Goal: Task Accomplishment & Management: Use online tool/utility

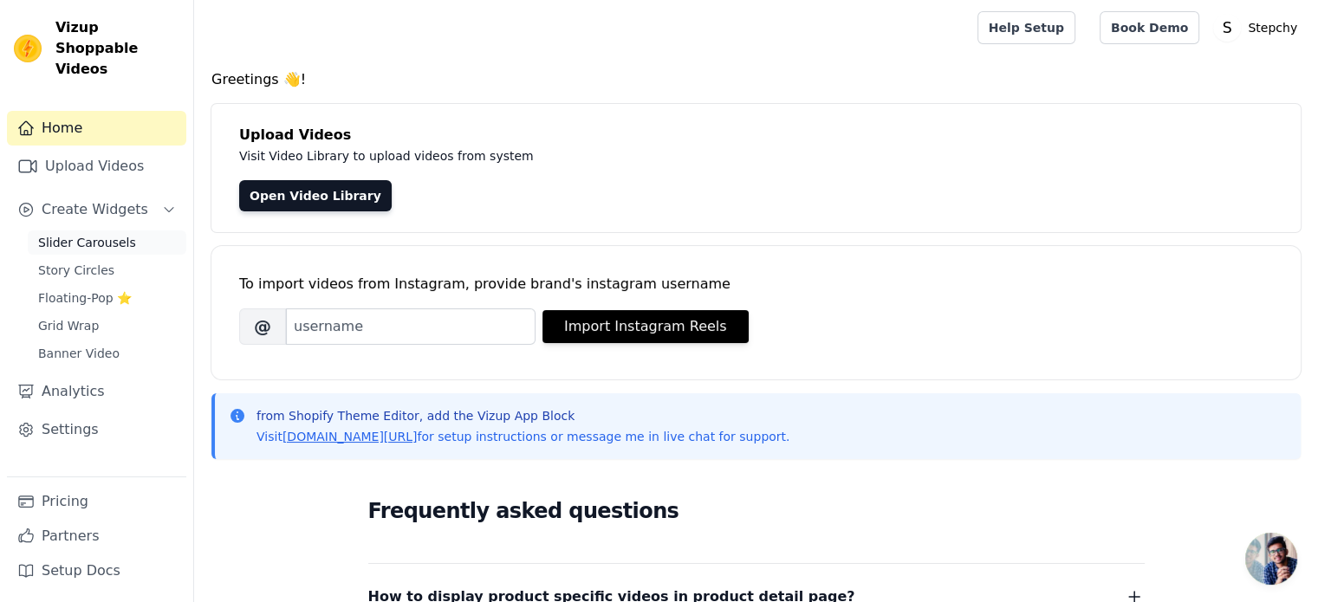
click at [90, 234] on span "Slider Carousels" at bounding box center [87, 242] width 98 height 17
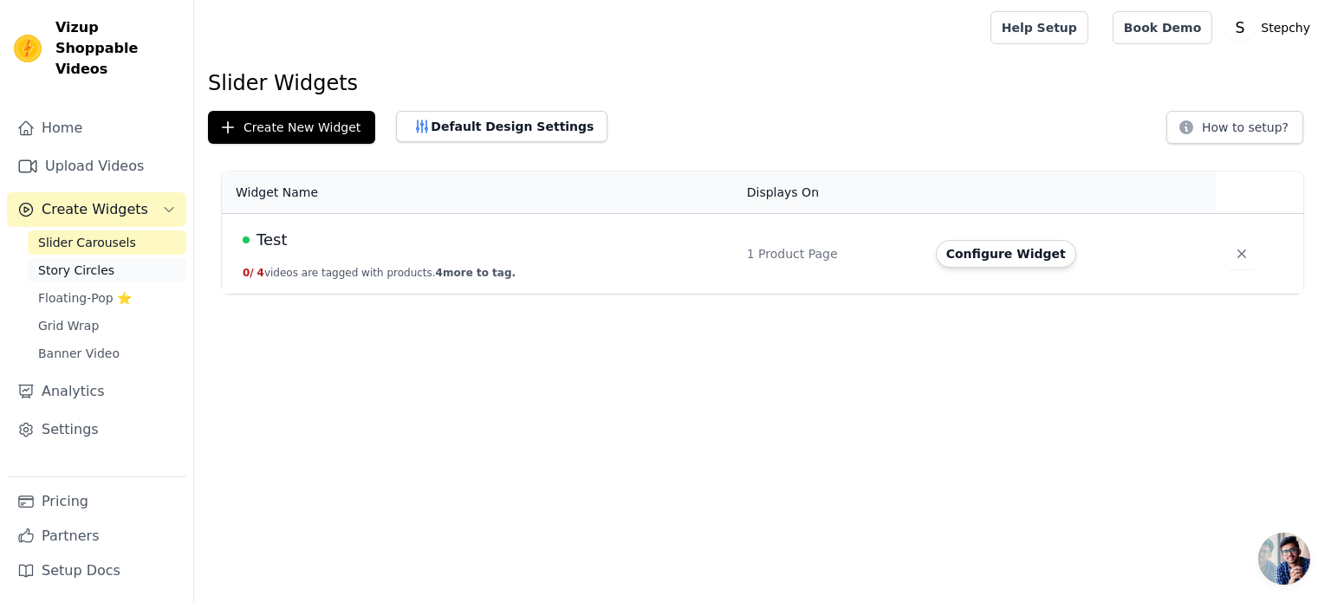
click at [66, 262] on span "Story Circles" at bounding box center [76, 270] width 76 height 17
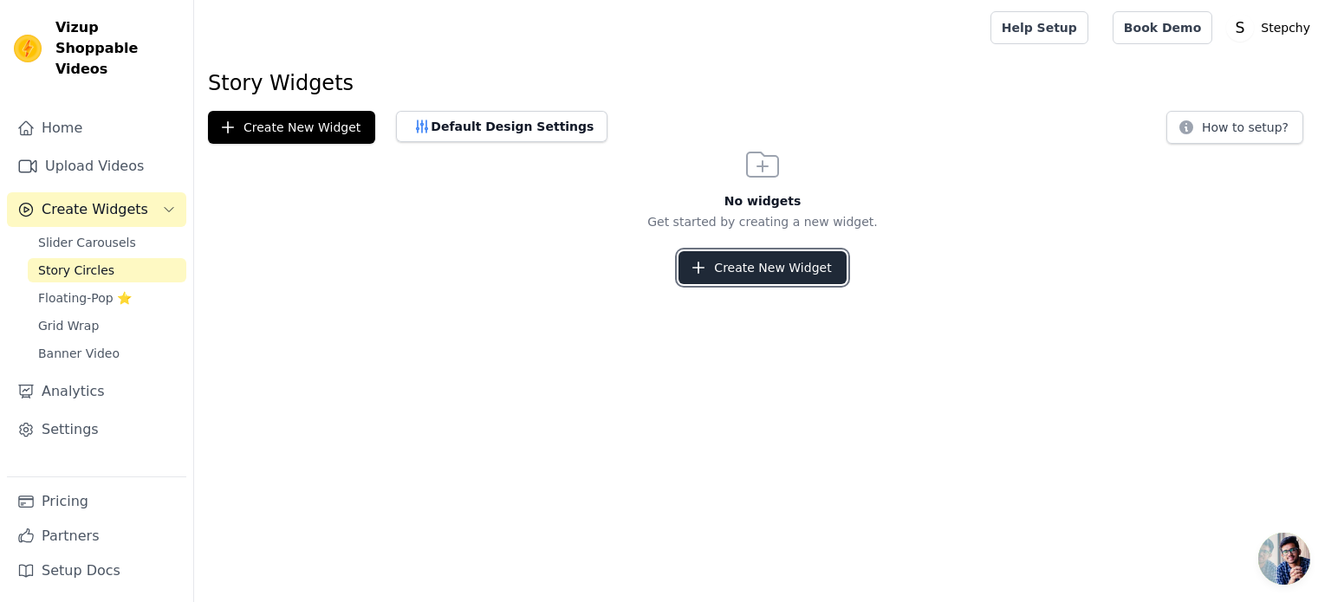
click at [744, 275] on button "Create New Widget" at bounding box center [762, 267] width 167 height 33
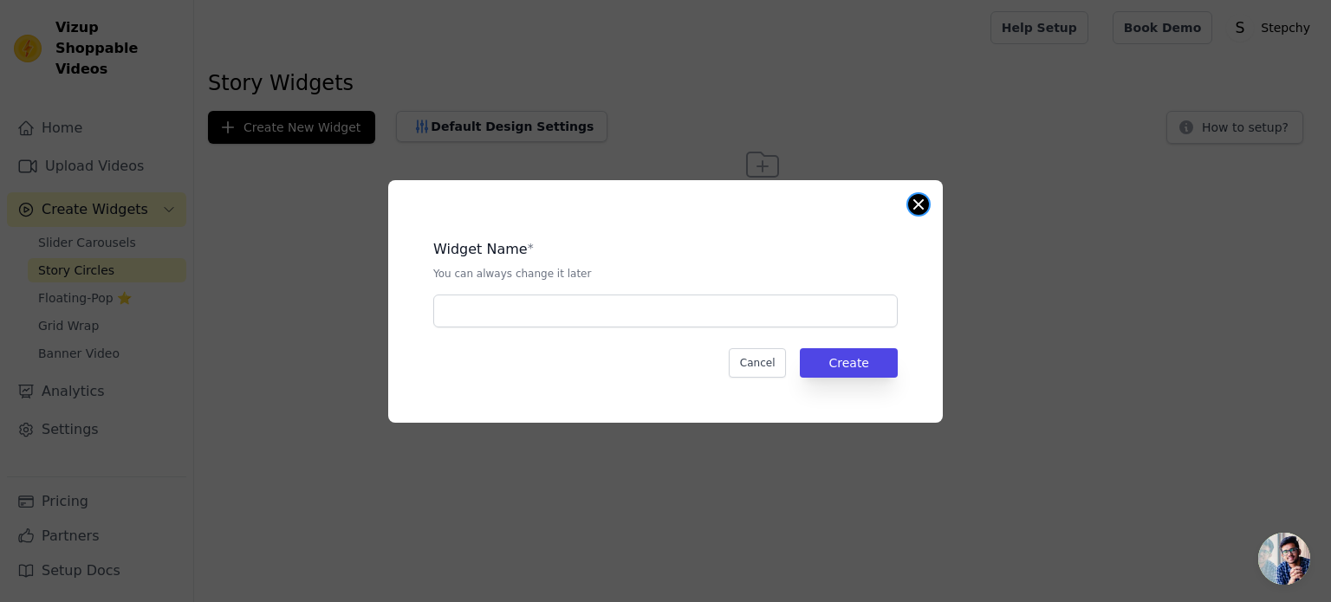
click at [925, 204] on button "Close modal" at bounding box center [918, 204] width 21 height 21
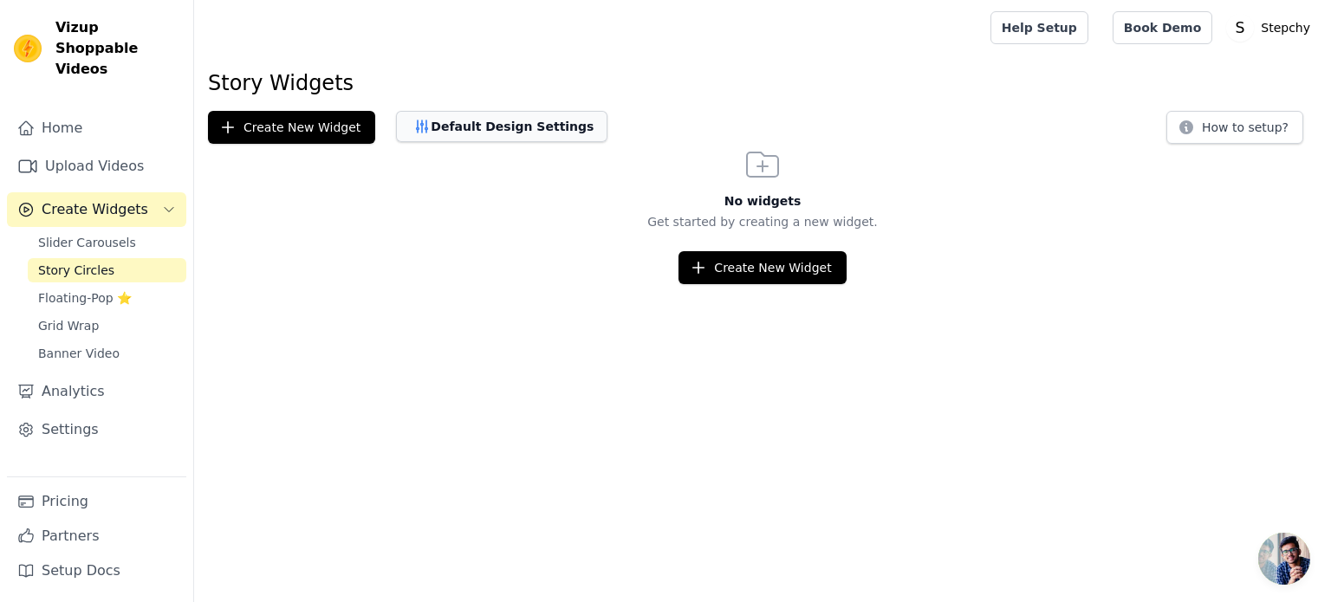
click at [527, 127] on button "Default Design Settings" at bounding box center [501, 126] width 211 height 31
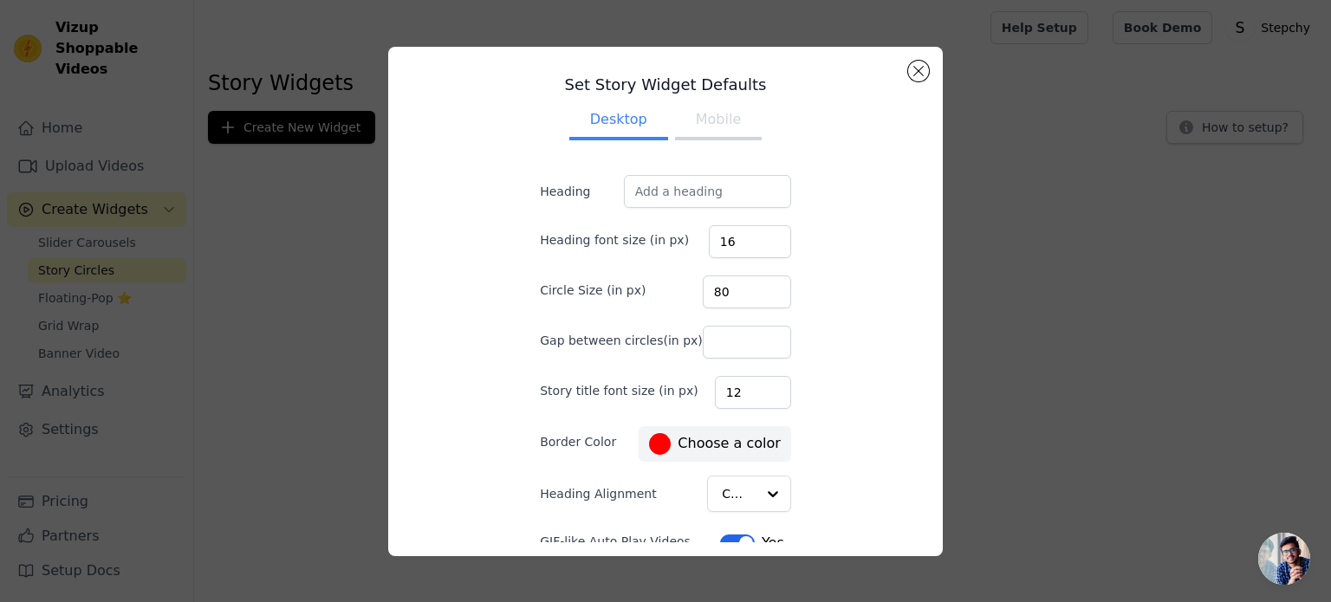
click at [702, 119] on button "Mobile" at bounding box center [718, 121] width 87 height 38
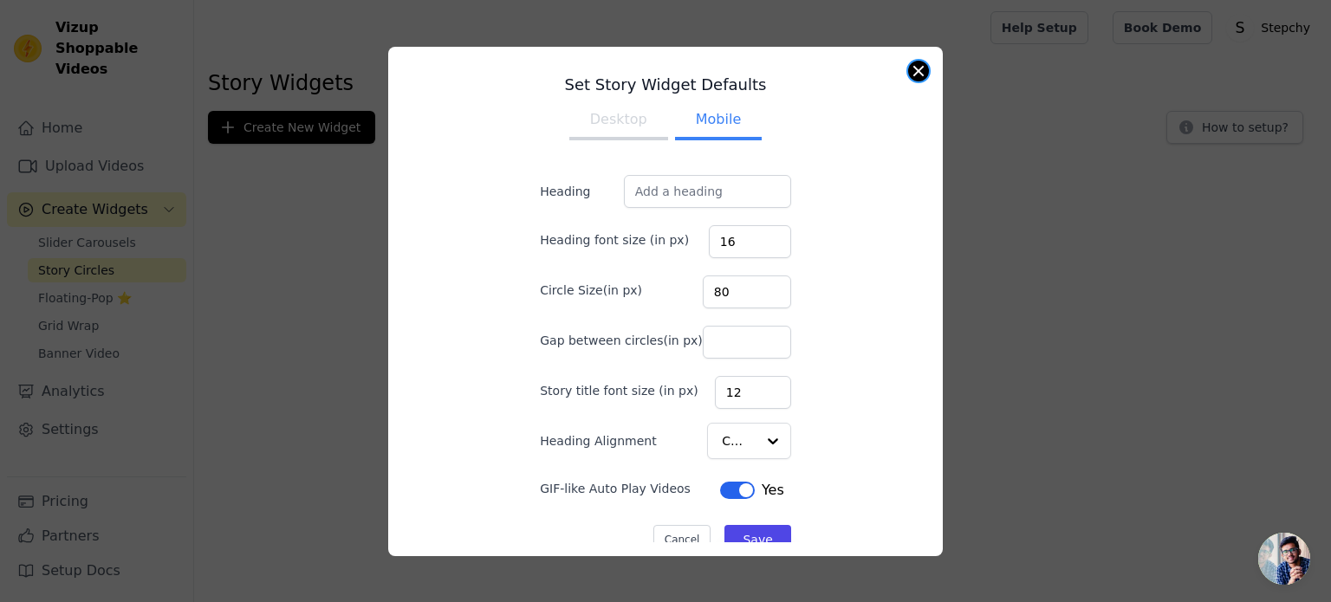
click at [922, 66] on button "Close modal" at bounding box center [918, 71] width 21 height 21
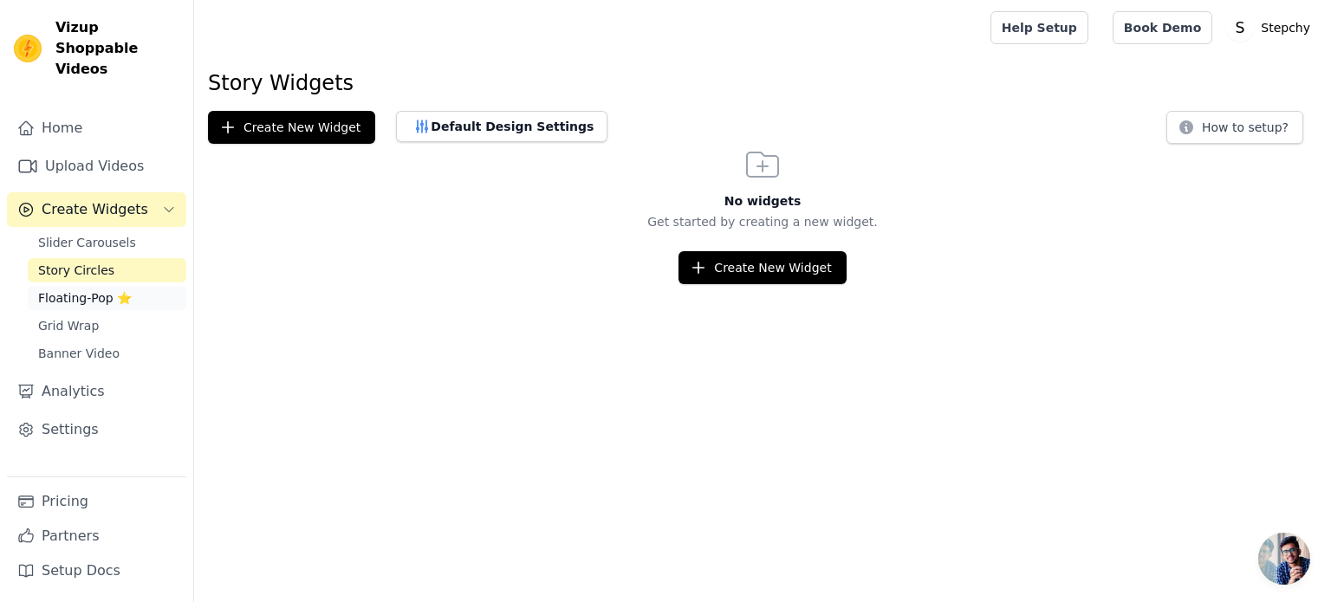
click at [86, 289] on span "Floating-Pop ⭐" at bounding box center [85, 297] width 94 height 17
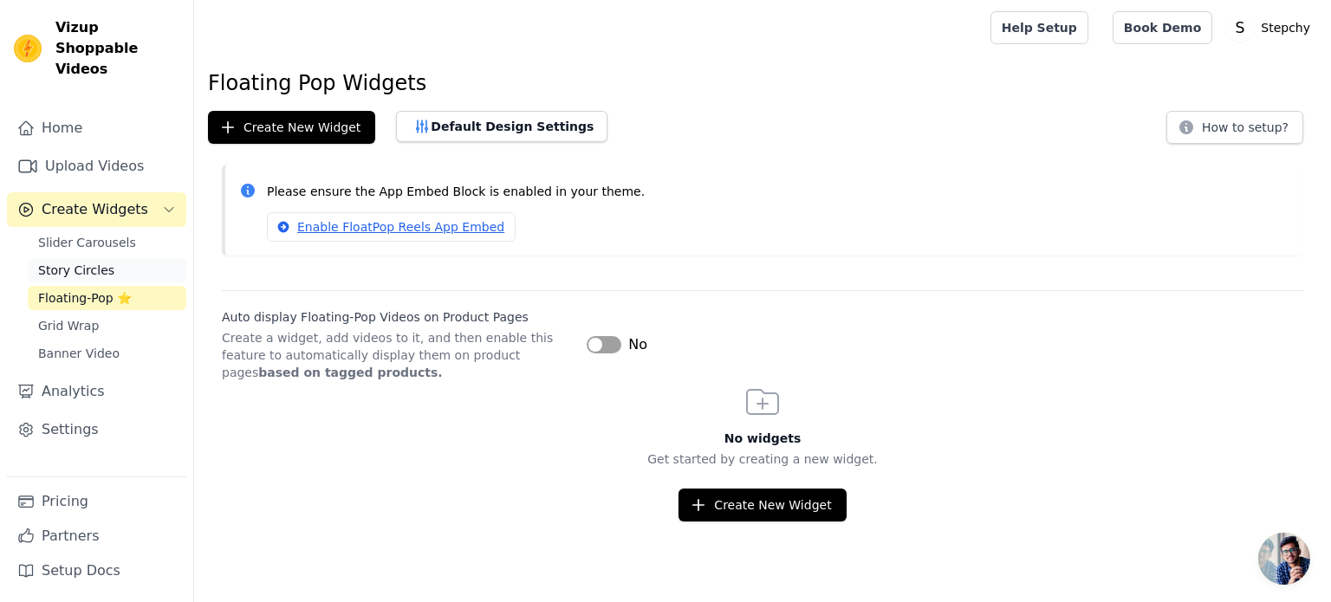
click at [85, 262] on span "Story Circles" at bounding box center [76, 270] width 76 height 17
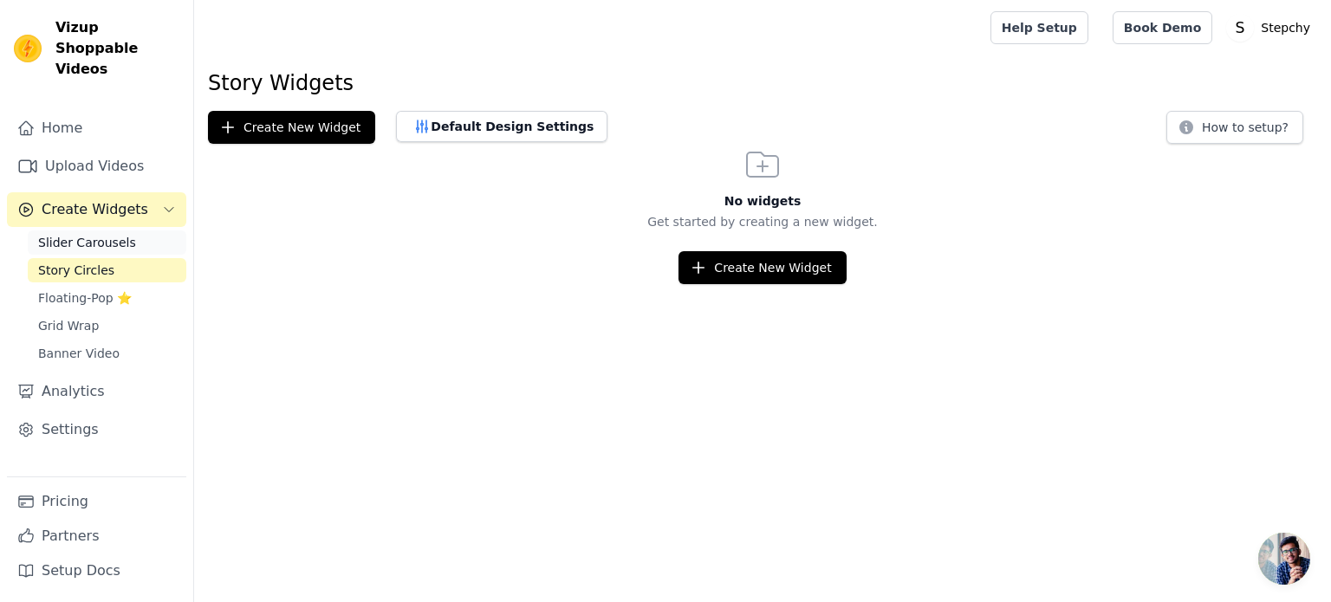
click at [90, 234] on span "Slider Carousels" at bounding box center [87, 242] width 98 height 17
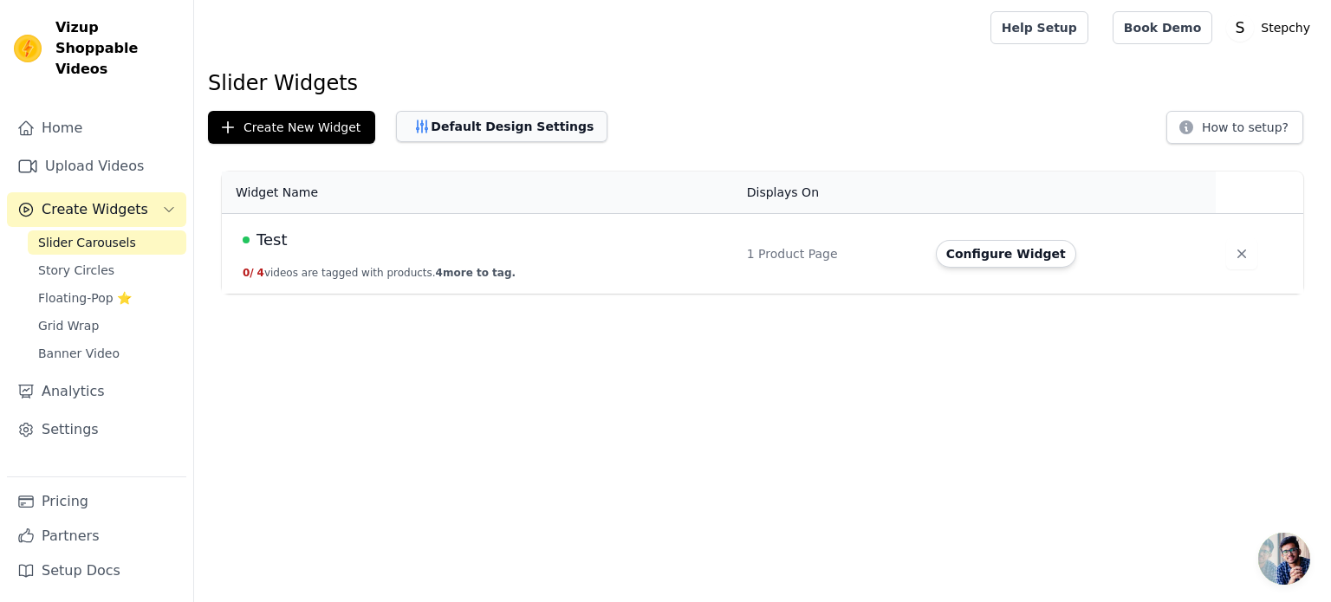
click at [526, 125] on button "Default Design Settings" at bounding box center [501, 126] width 211 height 31
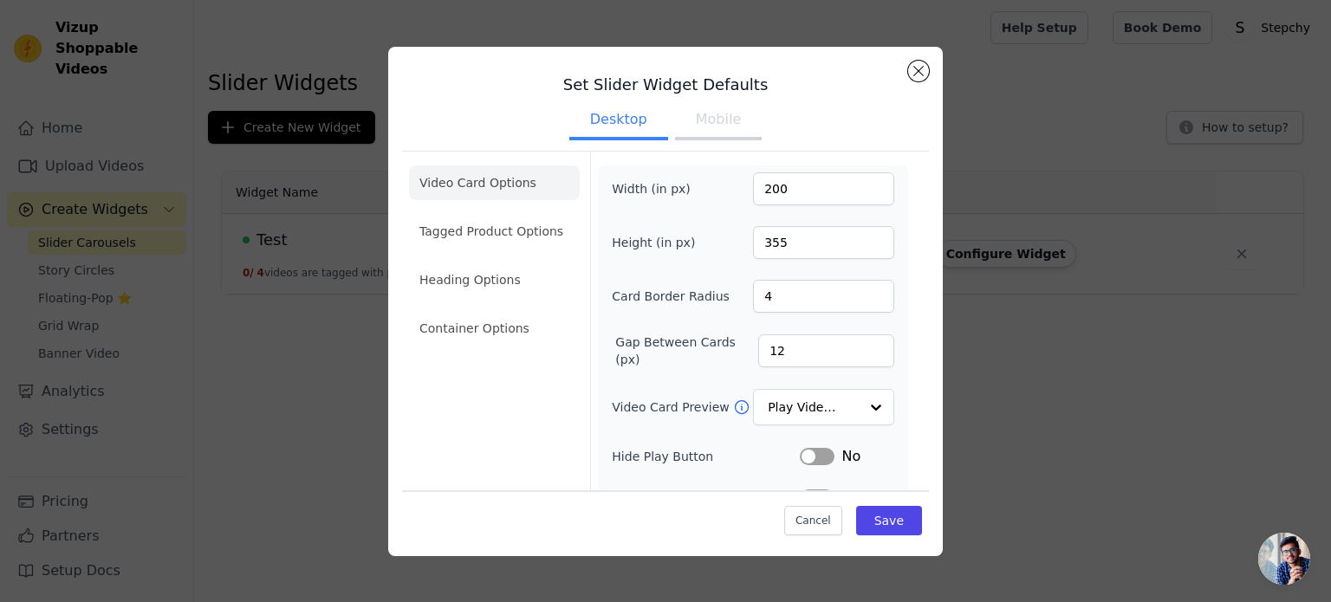
click at [726, 133] on button "Mobile" at bounding box center [718, 121] width 87 height 38
click at [723, 121] on button "Mobile" at bounding box center [718, 121] width 87 height 38
click at [615, 122] on button "Desktop" at bounding box center [618, 121] width 99 height 38
drag, startPoint x: 796, startPoint y: 292, endPoint x: 728, endPoint y: 296, distance: 67.7
click at [728, 296] on div "Card Border Radius 4" at bounding box center [753, 296] width 283 height 33
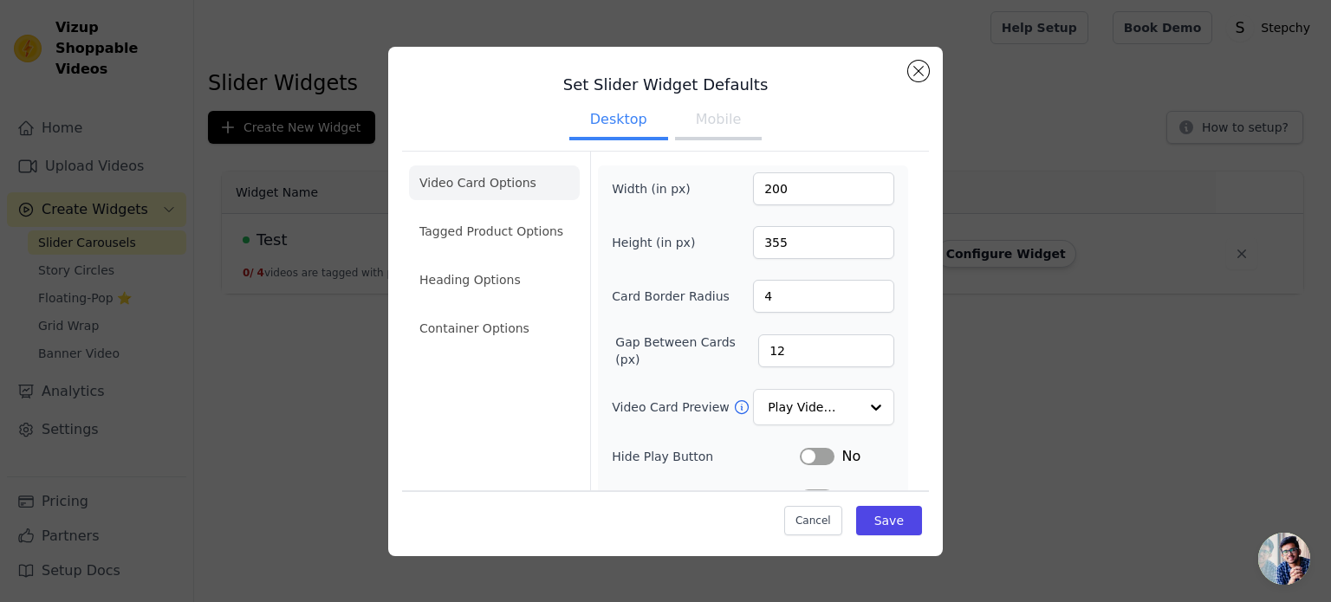
click at [654, 315] on div "Width (in px) 200 Height (in px) 355 Card Border Radius 4 Gap Between Cards (px…" at bounding box center [753, 430] width 283 height 517
click at [811, 515] on button "Cancel" at bounding box center [813, 520] width 58 height 29
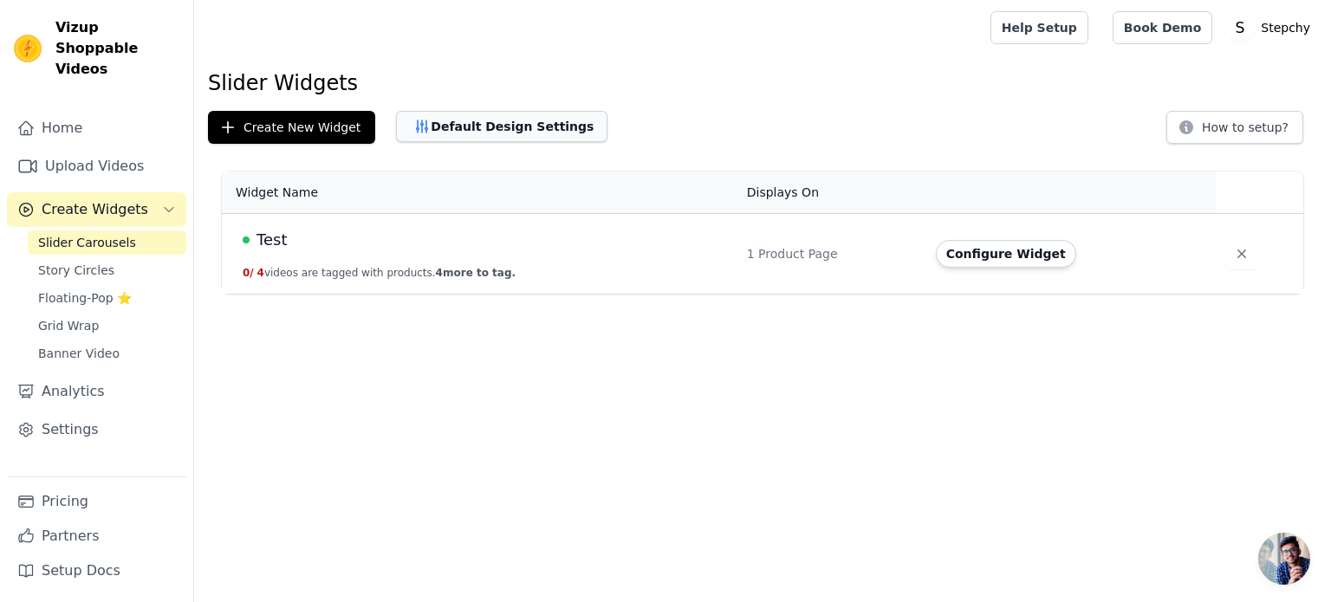
click at [520, 135] on button "Default Design Settings" at bounding box center [501, 126] width 211 height 31
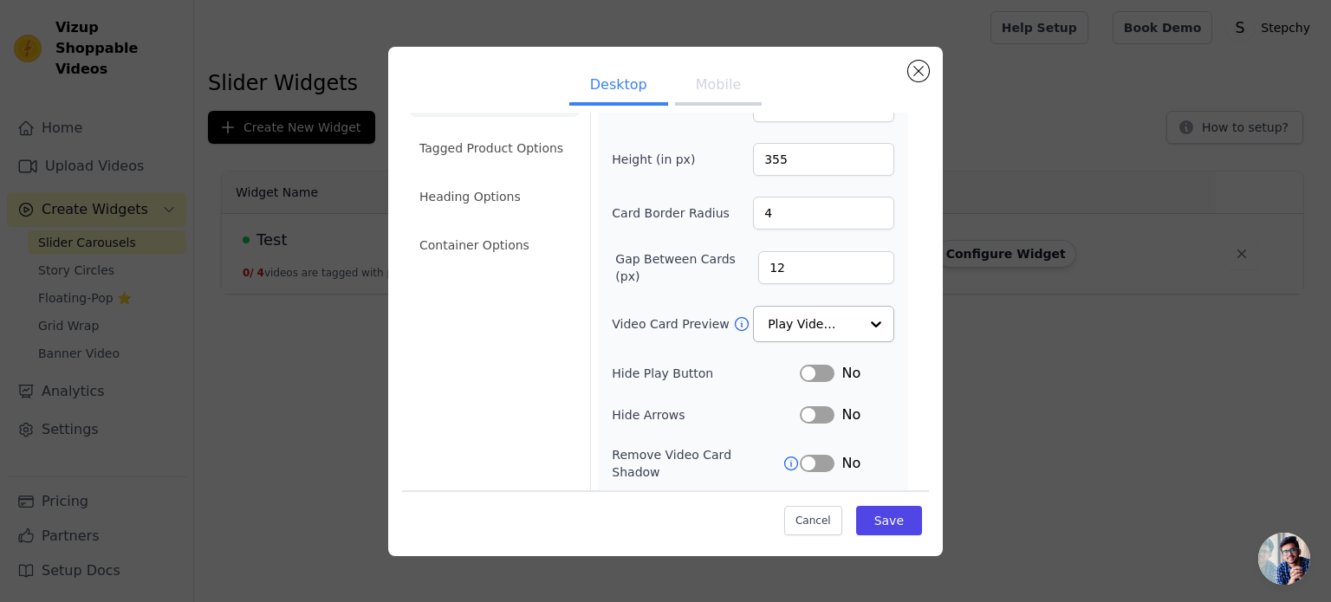
scroll to position [87, 0]
click at [858, 315] on div at bounding box center [875, 321] width 35 height 35
click at [652, 354] on div "Width (in px) 200 Height (in px) 355 Card Border Radius 4 Gap Between Cards (px…" at bounding box center [753, 344] width 283 height 517
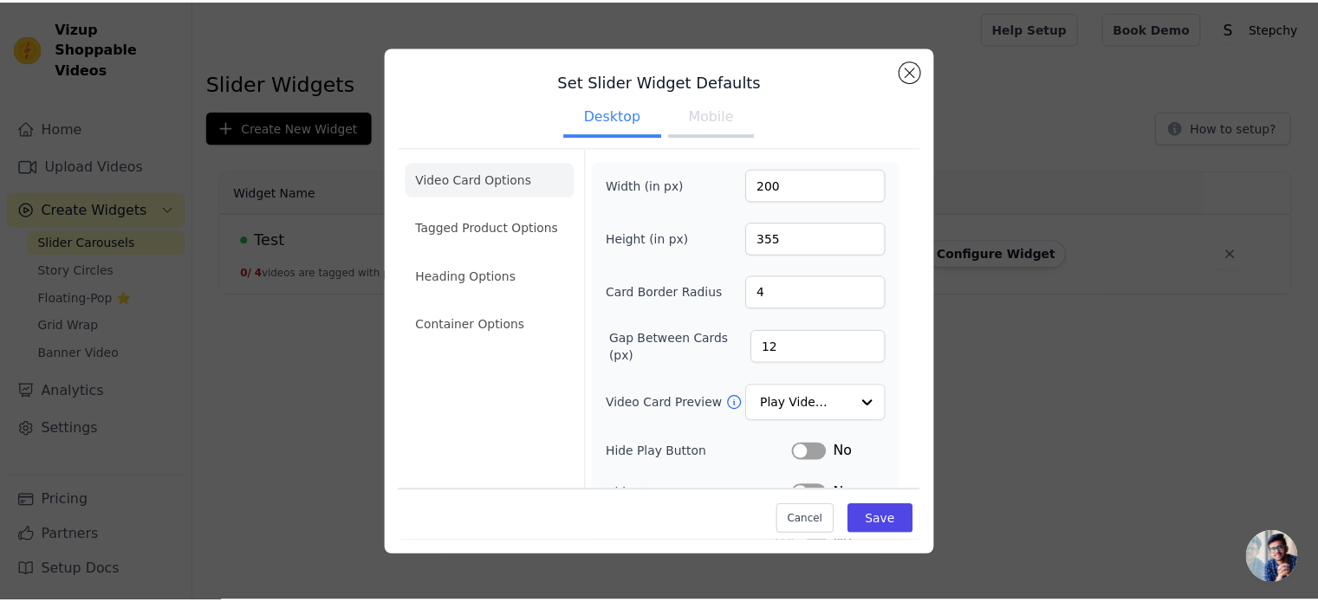
scroll to position [0, 0]
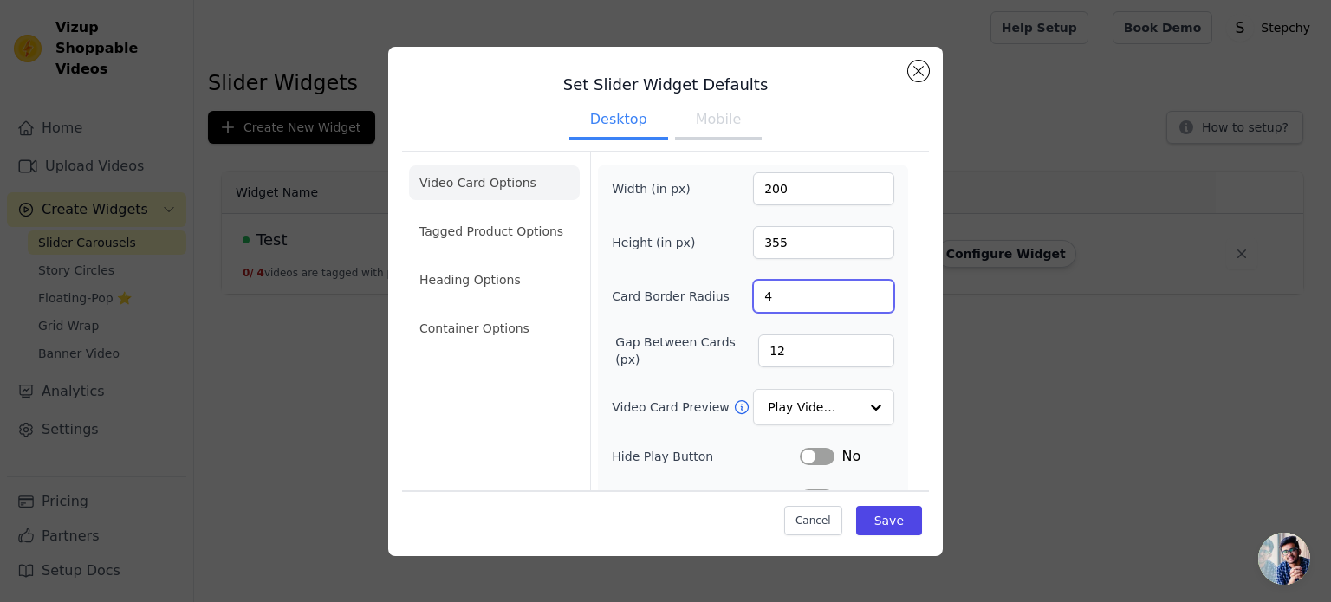
drag, startPoint x: 778, startPoint y: 295, endPoint x: 736, endPoint y: 298, distance: 42.6
click at [736, 298] on div "Card Border Radius 4" at bounding box center [753, 296] width 283 height 33
drag, startPoint x: 712, startPoint y: 299, endPoint x: 609, endPoint y: 292, distance: 102.5
click at [612, 292] on label "Card Border Radius" at bounding box center [671, 296] width 118 height 17
copy label "Card Border Radius"
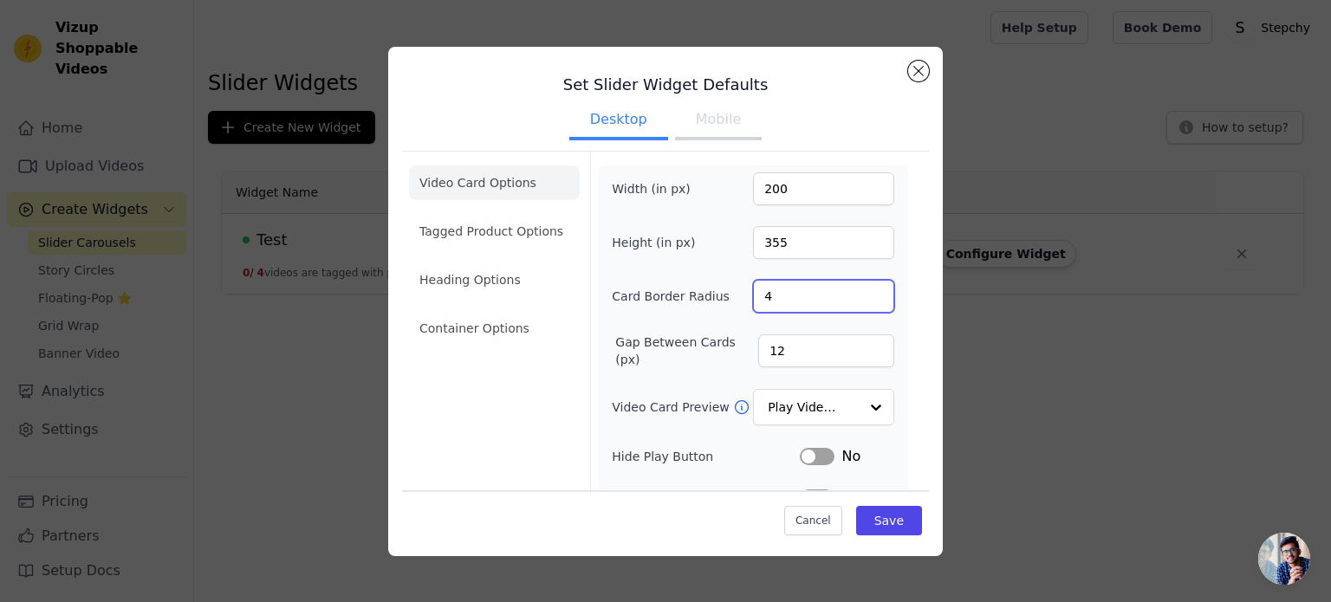
drag, startPoint x: 801, startPoint y: 298, endPoint x: 725, endPoint y: 297, distance: 76.3
click at [725, 297] on div "Card Border Radius 4" at bounding box center [753, 296] width 283 height 33
type input "3"
click at [879, 526] on button "Save" at bounding box center [889, 520] width 66 height 29
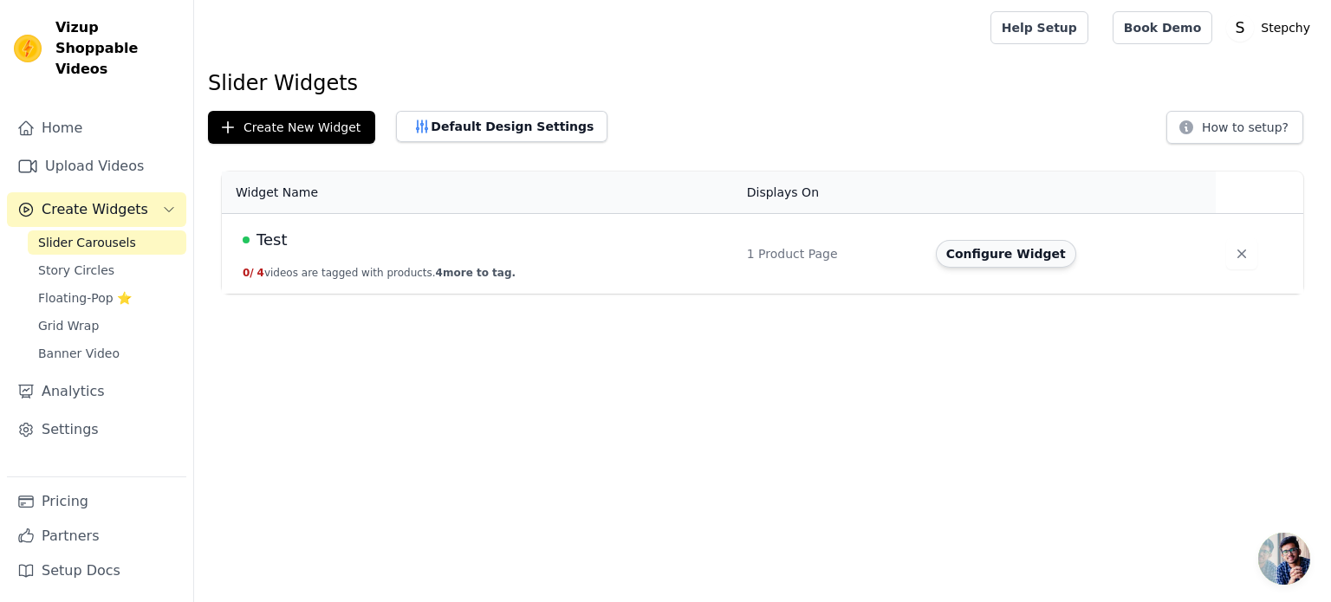
click at [985, 250] on button "Configure Widget" at bounding box center [1006, 254] width 140 height 28
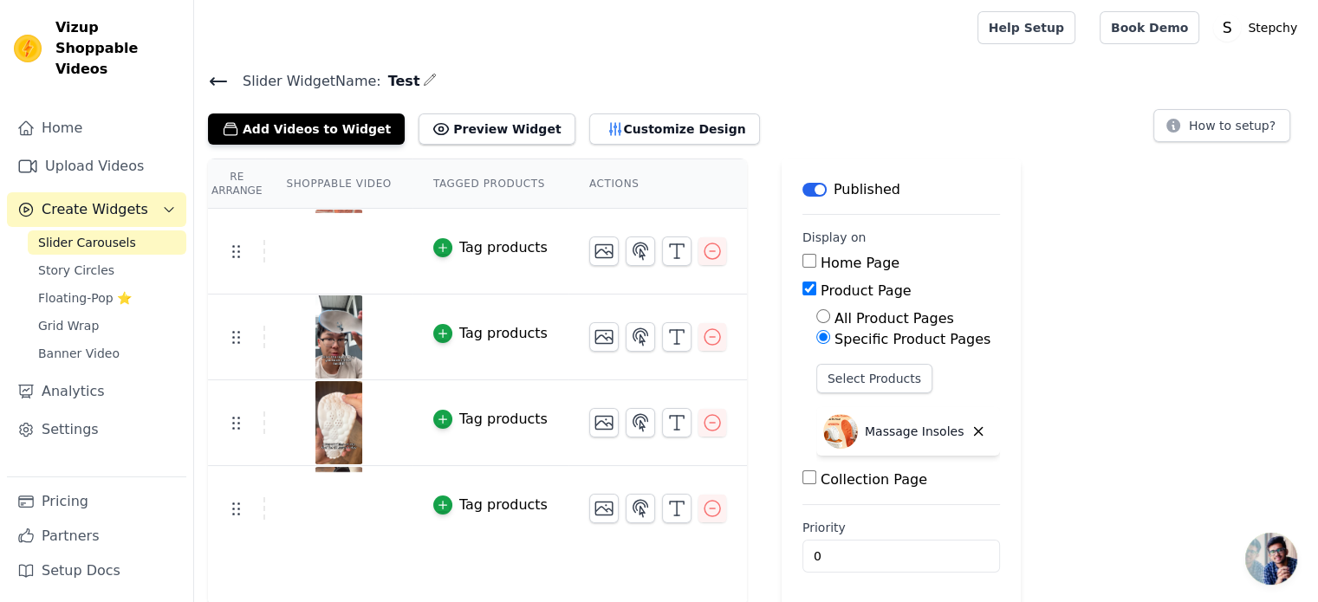
scroll to position [3, 0]
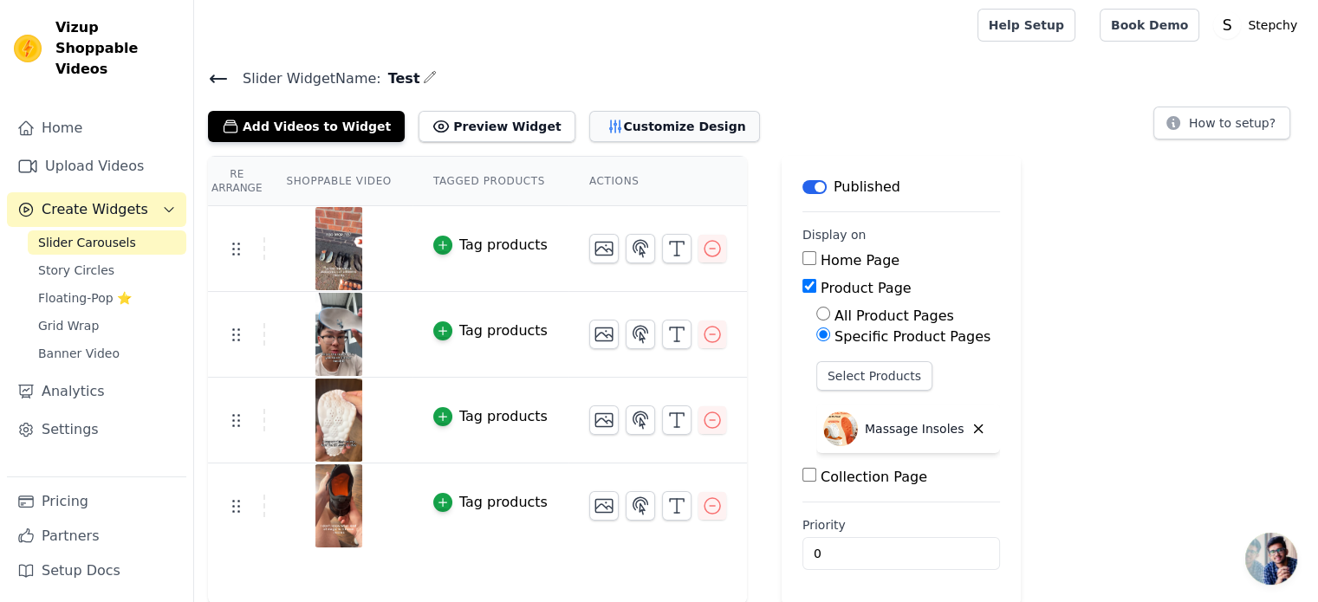
click at [596, 128] on button "Customize Design" at bounding box center [674, 126] width 171 height 31
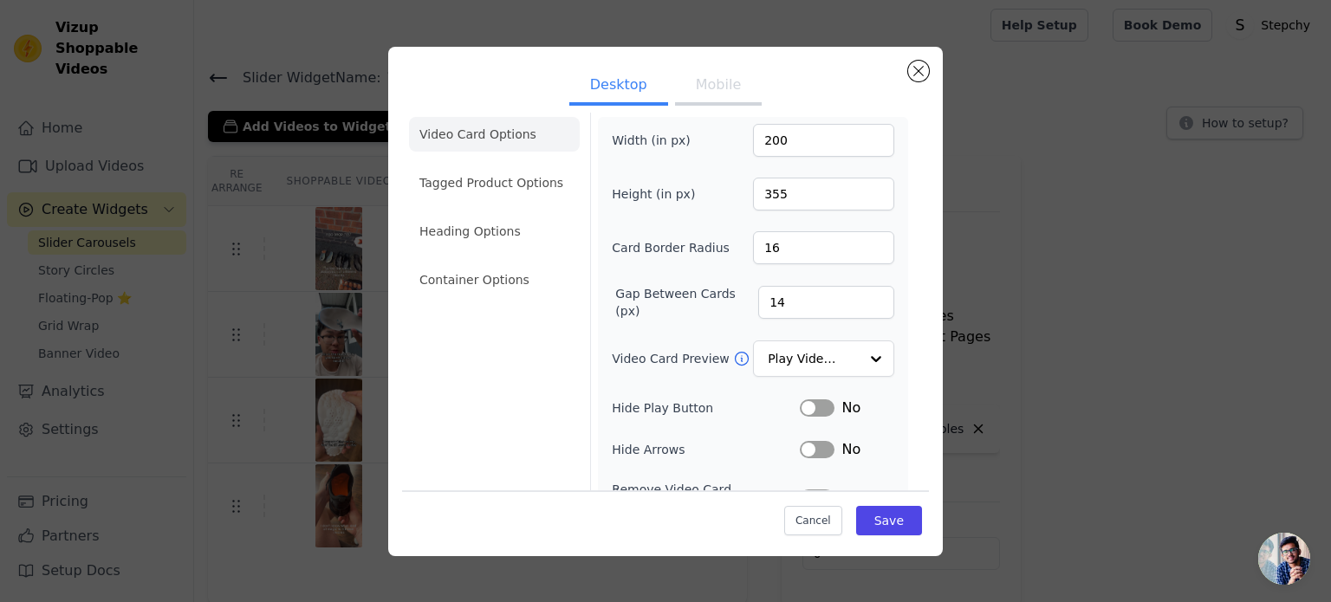
scroll to position [0, 0]
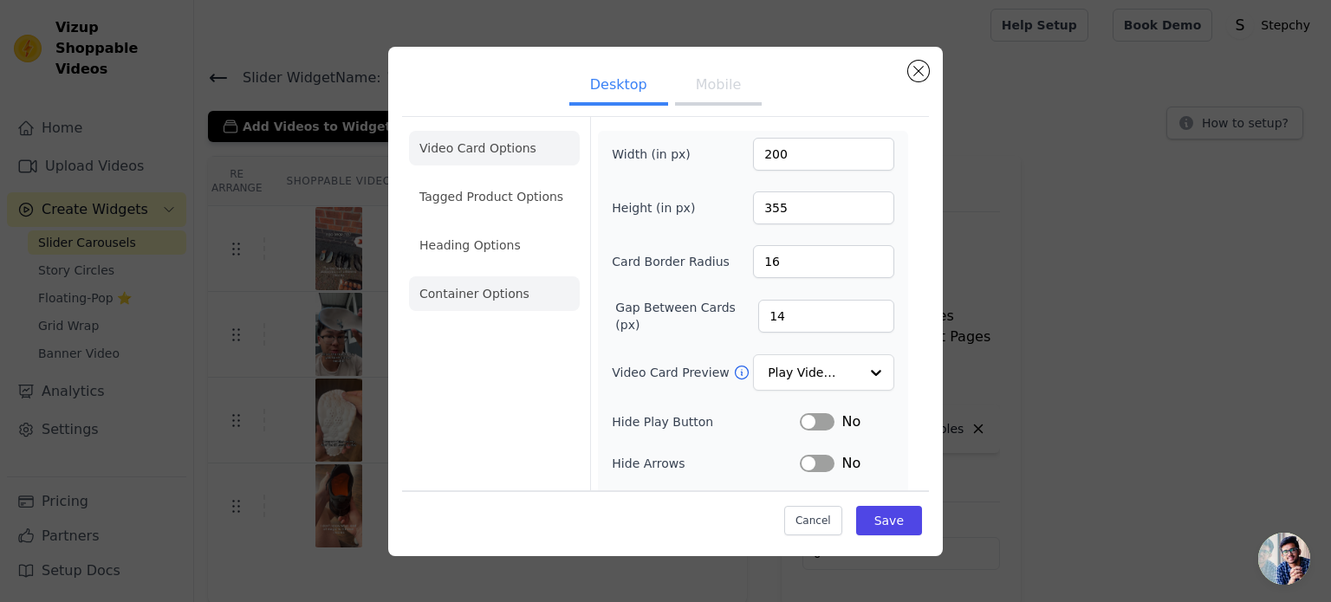
click at [489, 287] on li "Container Options" at bounding box center [494, 293] width 171 height 35
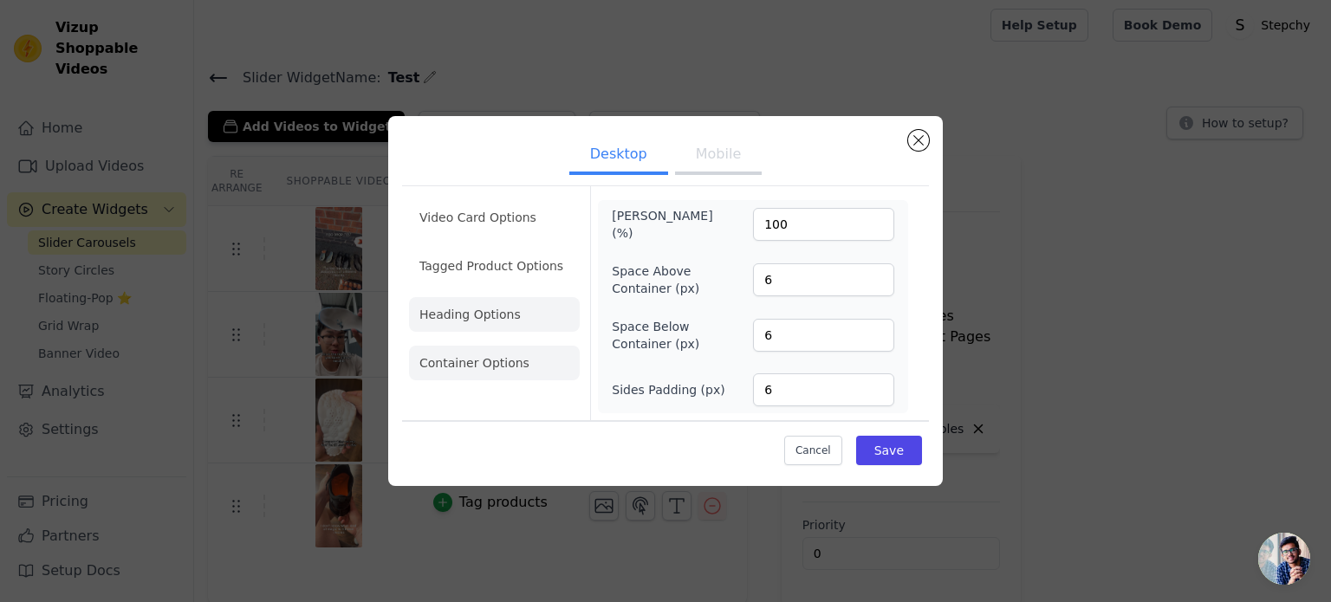
click at [493, 315] on li "Heading Options" at bounding box center [494, 314] width 171 height 35
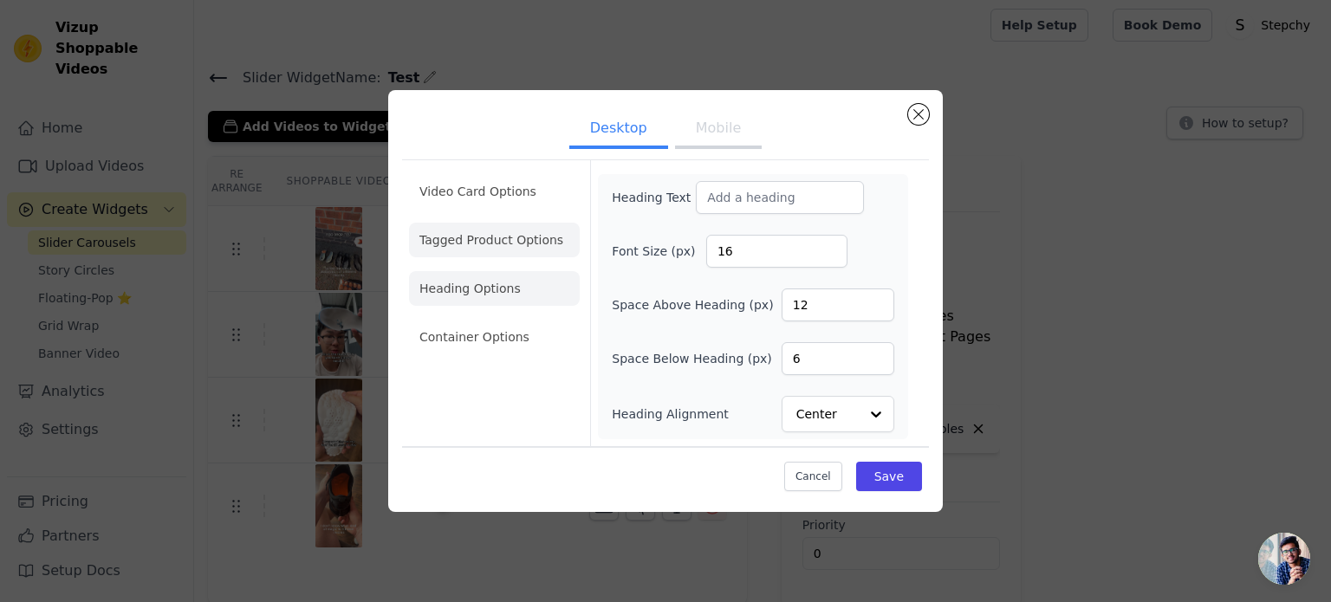
click at [492, 238] on li "Tagged Product Options" at bounding box center [494, 240] width 171 height 35
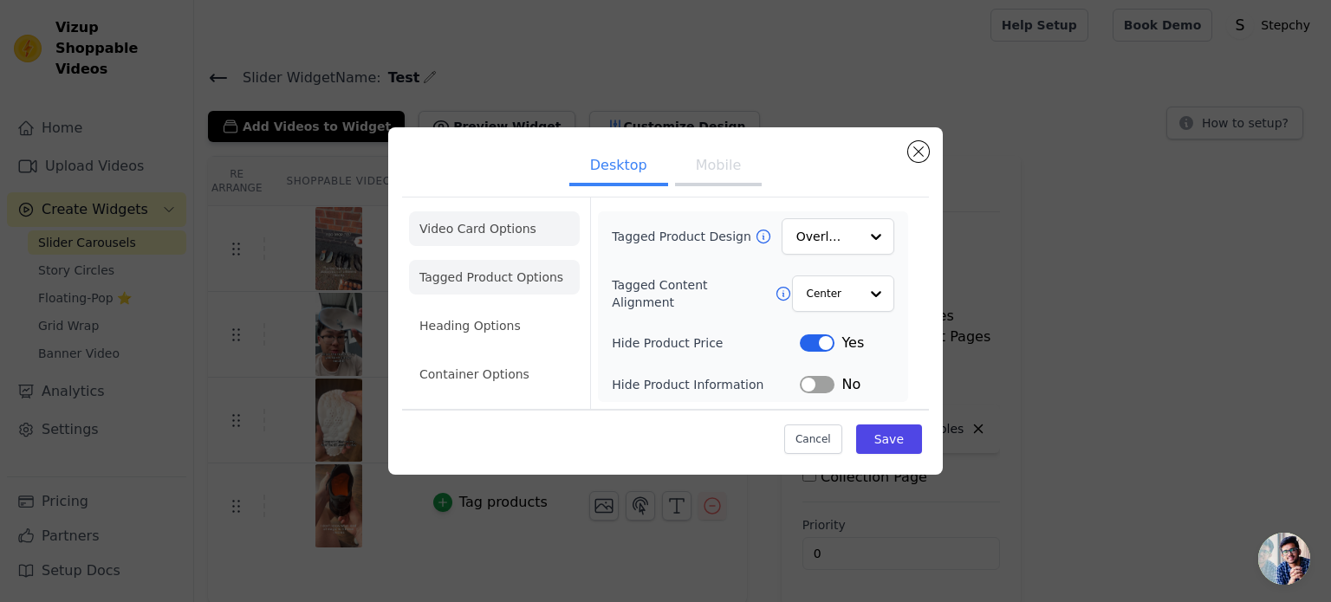
click at [503, 226] on li "Video Card Options" at bounding box center [494, 228] width 171 height 35
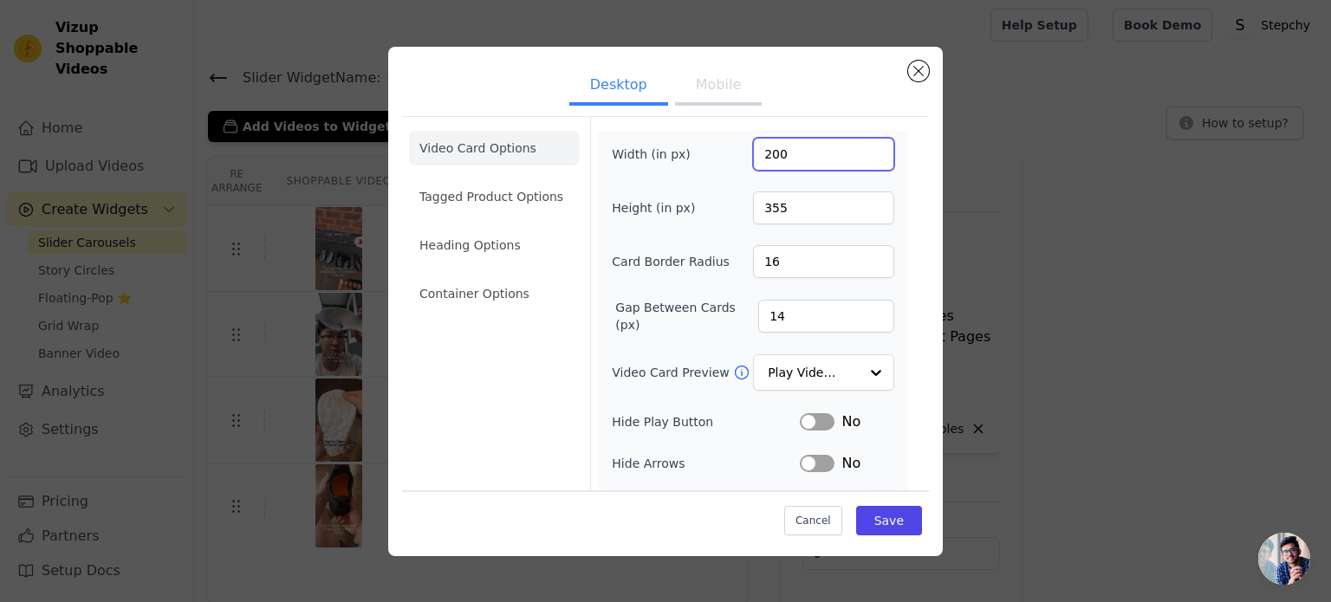
drag, startPoint x: 790, startPoint y: 155, endPoint x: 747, endPoint y: 153, distance: 43.4
click at [753, 153] on input "200" at bounding box center [823, 154] width 141 height 33
click at [916, 63] on button "Close modal" at bounding box center [918, 71] width 21 height 21
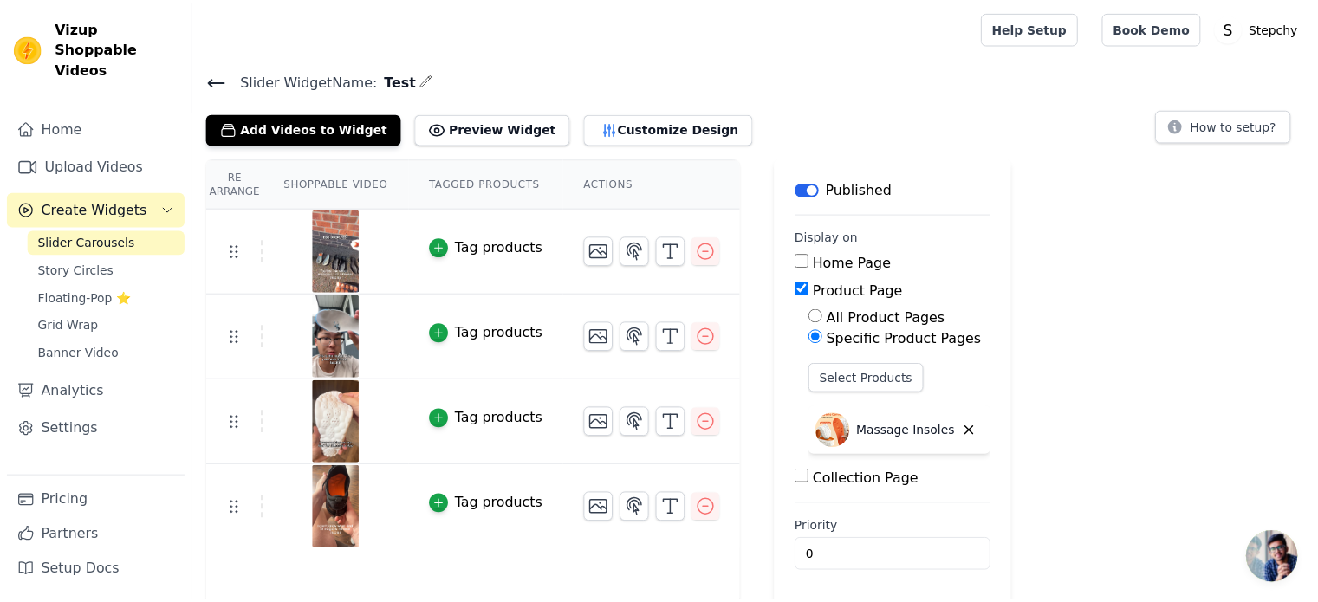
scroll to position [3, 0]
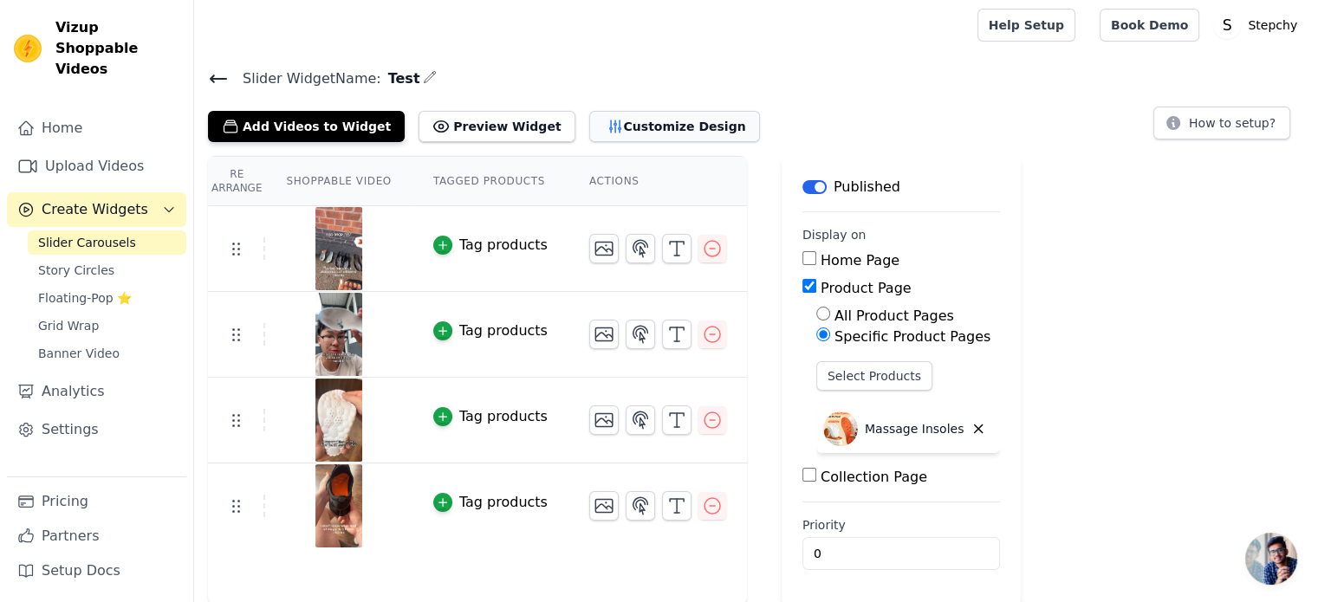
click at [607, 117] on button "Customize Design" at bounding box center [674, 126] width 171 height 31
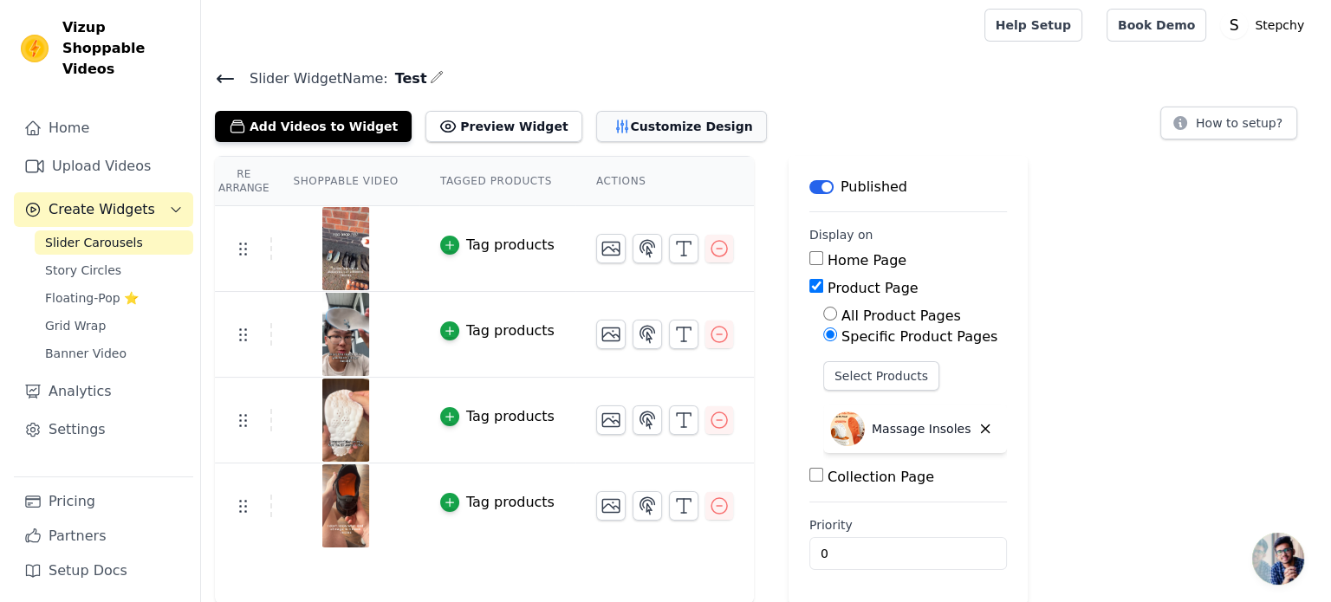
scroll to position [0, 0]
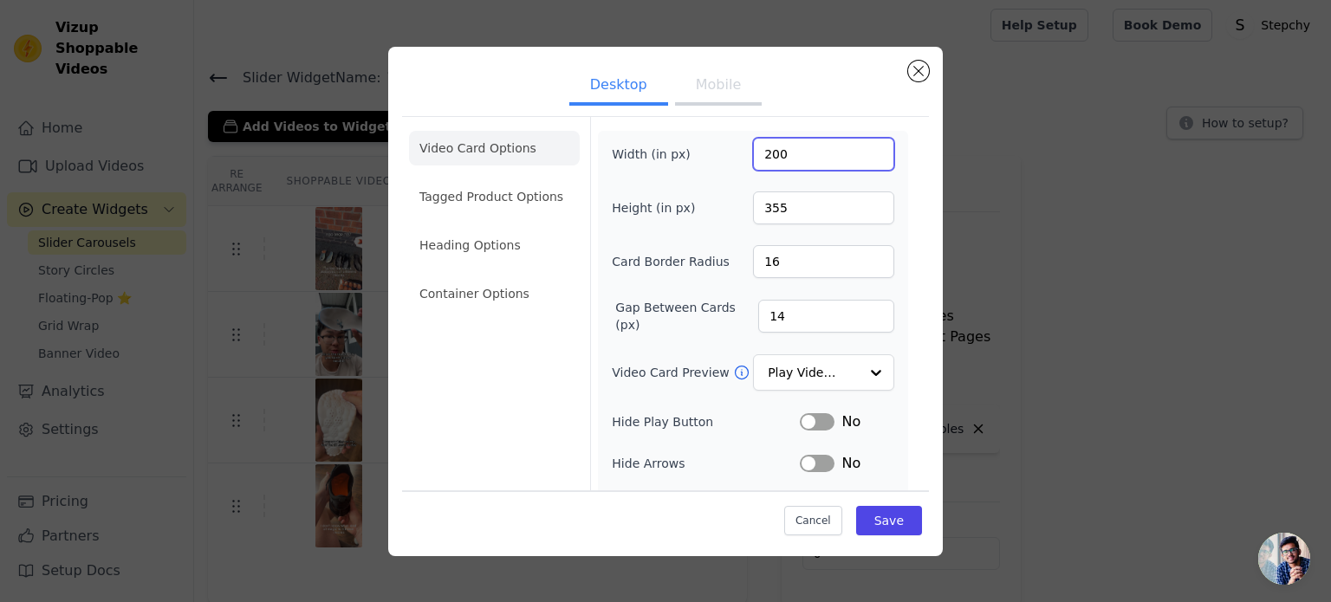
drag, startPoint x: 790, startPoint y: 155, endPoint x: 731, endPoint y: 155, distance: 58.9
click at [731, 155] on div "Width (in px) 200" at bounding box center [753, 154] width 283 height 33
type input "300"
click at [819, 519] on button "Cancel" at bounding box center [813, 520] width 58 height 29
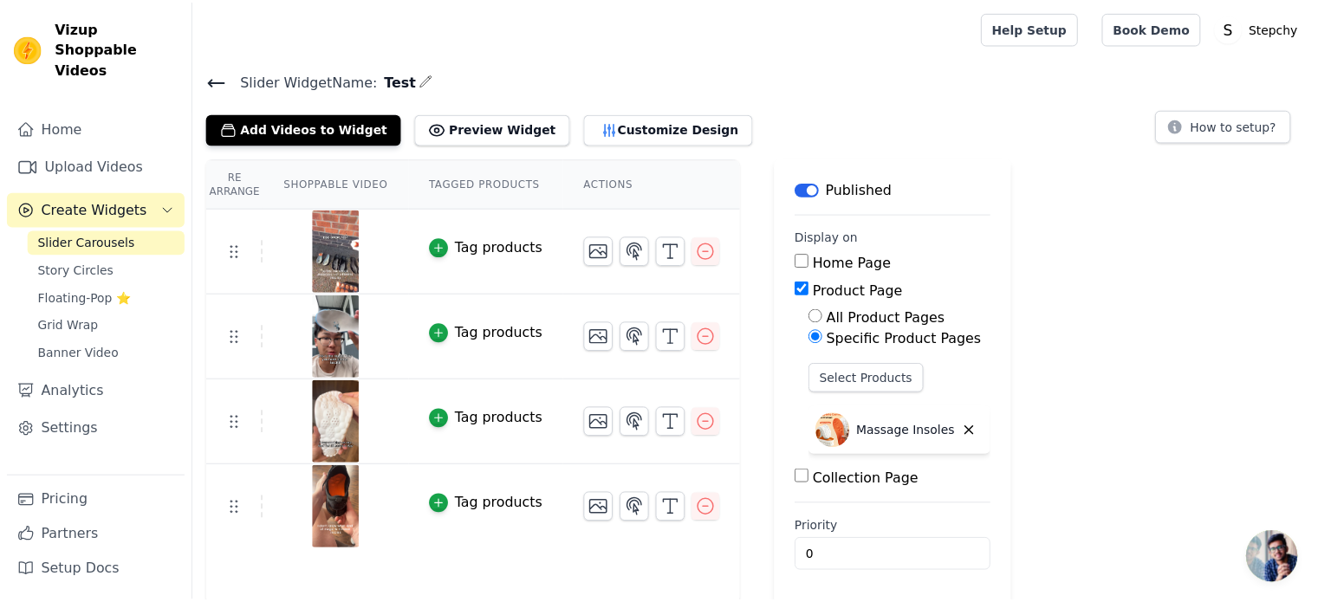
scroll to position [3, 0]
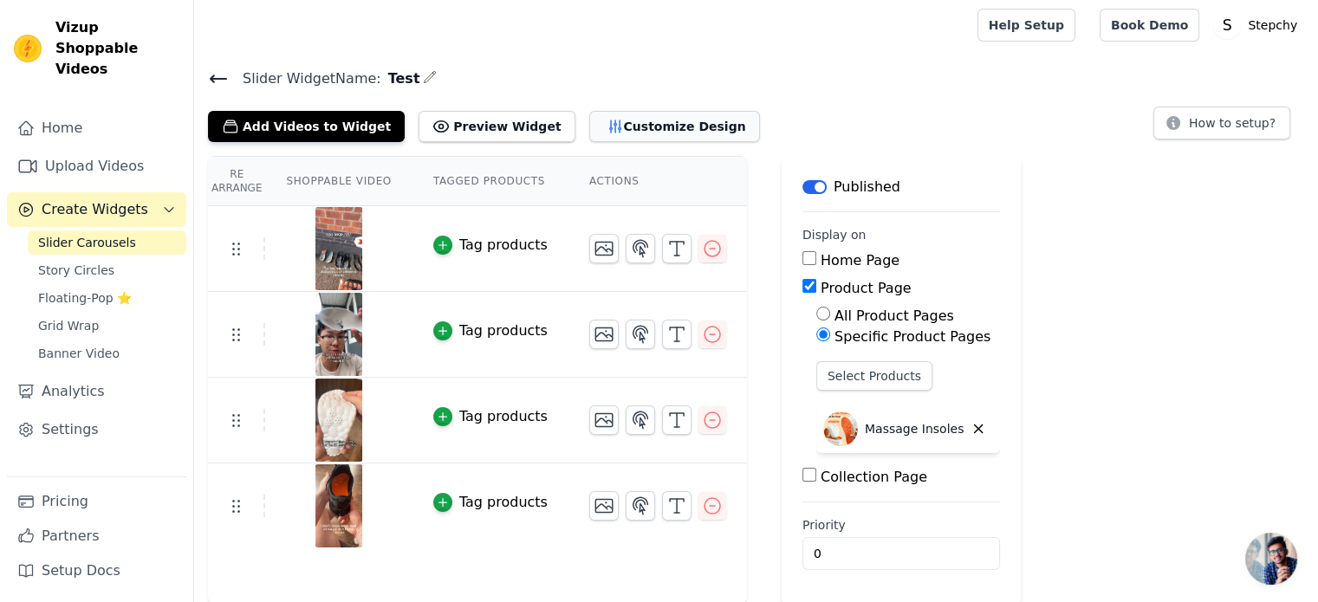
click at [631, 122] on button "Customize Design" at bounding box center [674, 126] width 171 height 31
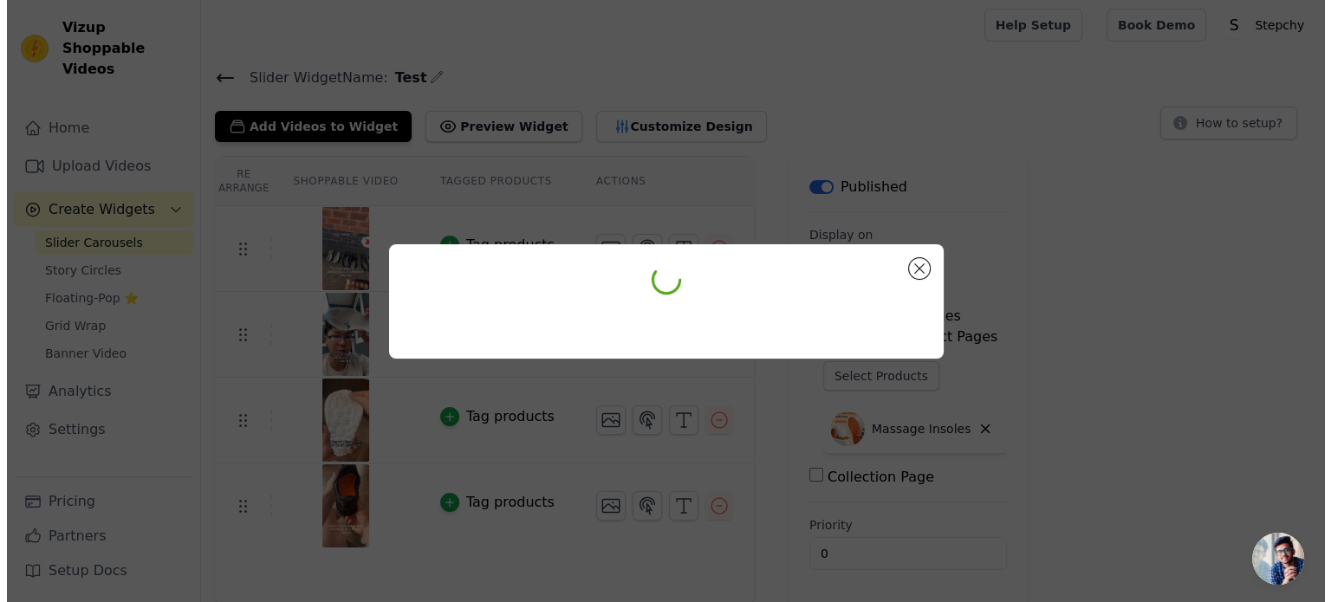
scroll to position [0, 0]
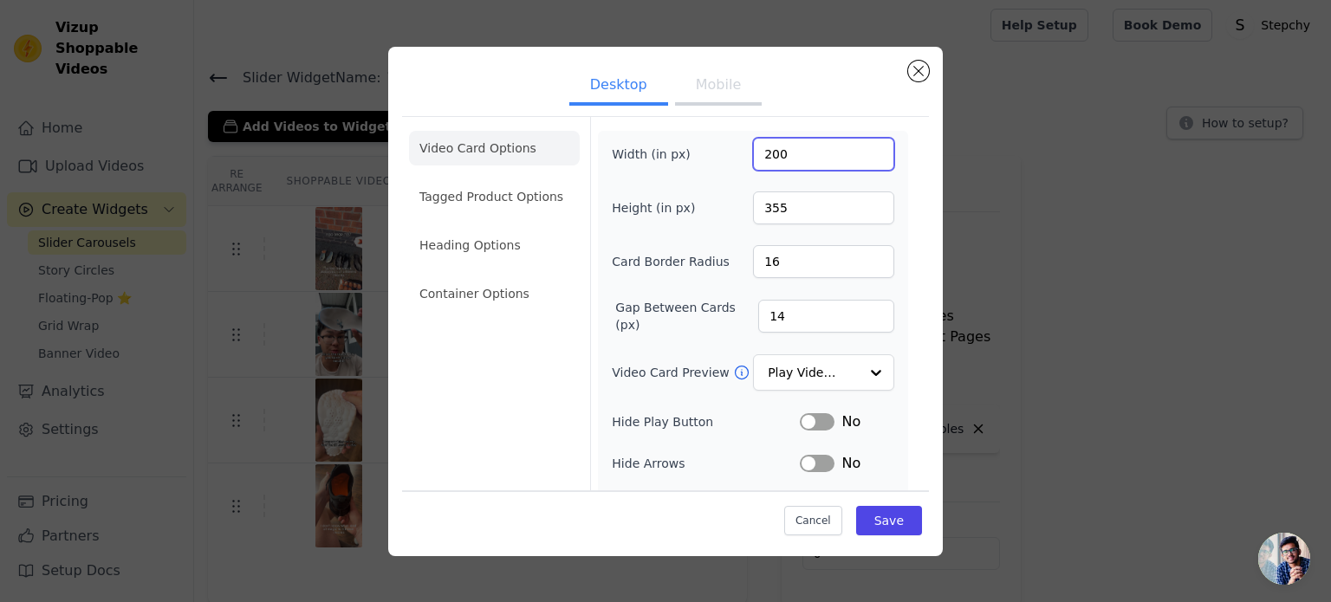
click at [792, 152] on input "200" at bounding box center [823, 154] width 141 height 33
click at [759, 148] on input "200" at bounding box center [823, 154] width 141 height 33
click at [867, 152] on input "271" at bounding box center [823, 154] width 141 height 33
click at [864, 152] on input "272" at bounding box center [823, 154] width 141 height 33
click at [864, 152] on input "273" at bounding box center [823, 154] width 141 height 33
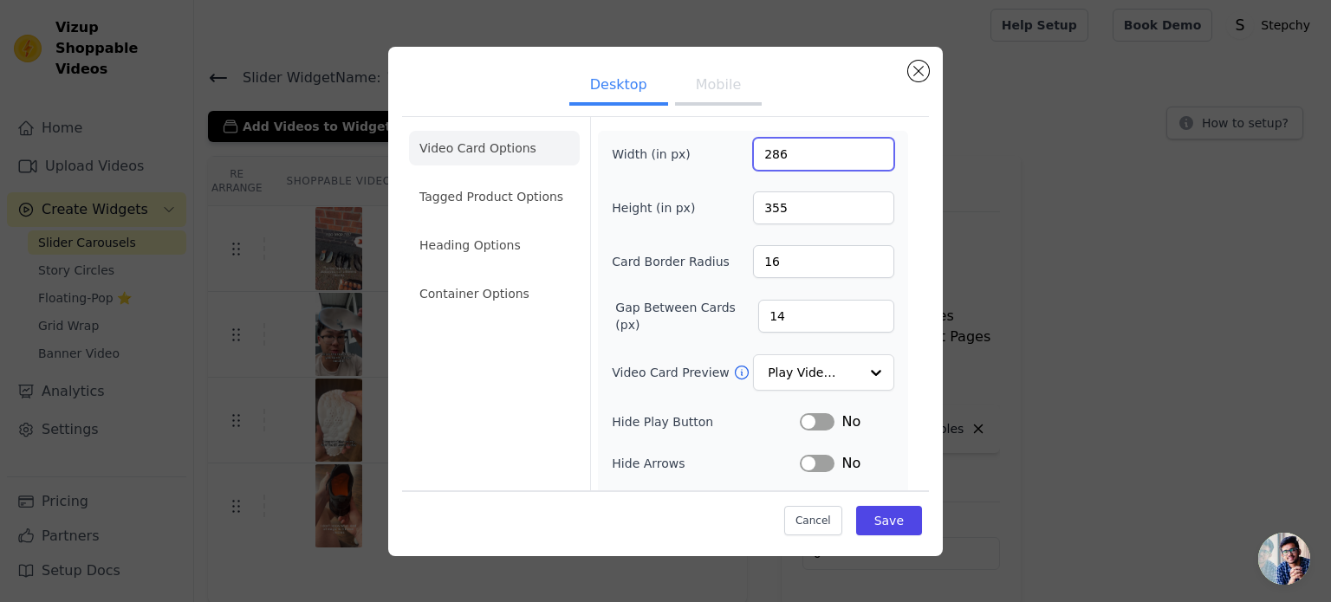
click at [864, 150] on input "286" at bounding box center [823, 154] width 141 height 33
click at [864, 150] on input "300" at bounding box center [823, 154] width 141 height 33
click at [864, 150] on input "301" at bounding box center [823, 154] width 141 height 33
type input "300"
click at [861, 159] on input "300" at bounding box center [823, 154] width 141 height 33
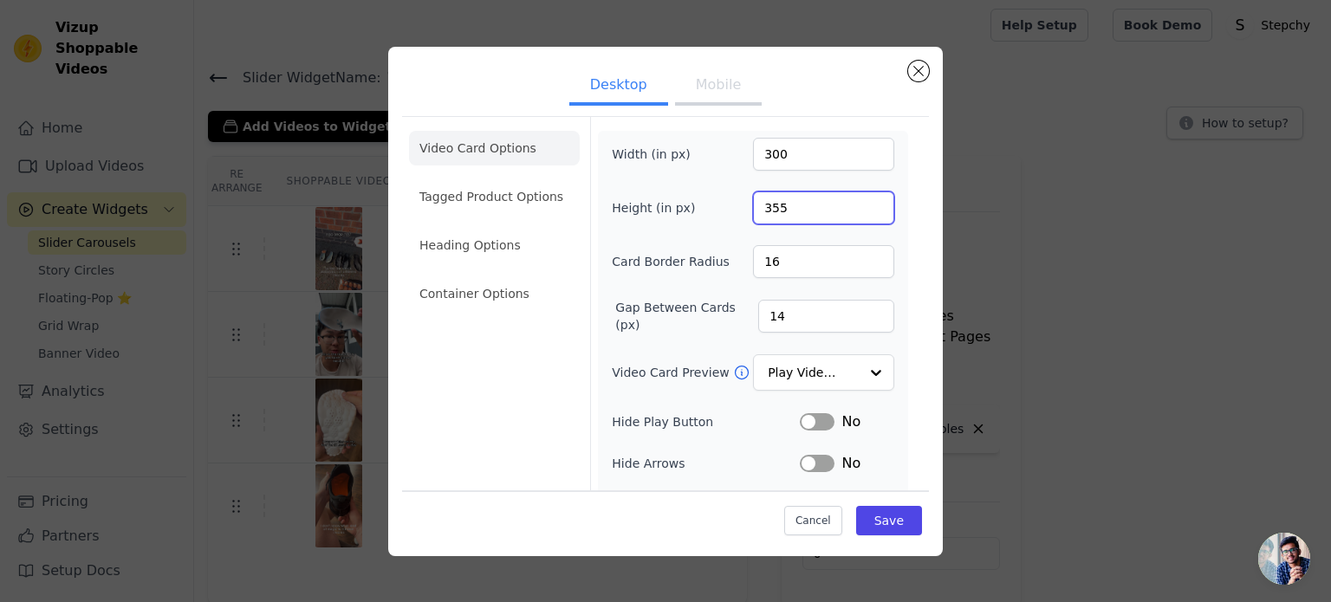
click at [849, 205] on input "355" at bounding box center [823, 208] width 141 height 33
click at [863, 197] on input "355" at bounding box center [823, 208] width 141 height 33
click at [863, 203] on input "405" at bounding box center [823, 208] width 141 height 33
click at [863, 203] on input "427" at bounding box center [823, 208] width 141 height 33
click at [863, 203] on input "437" at bounding box center [823, 208] width 141 height 33
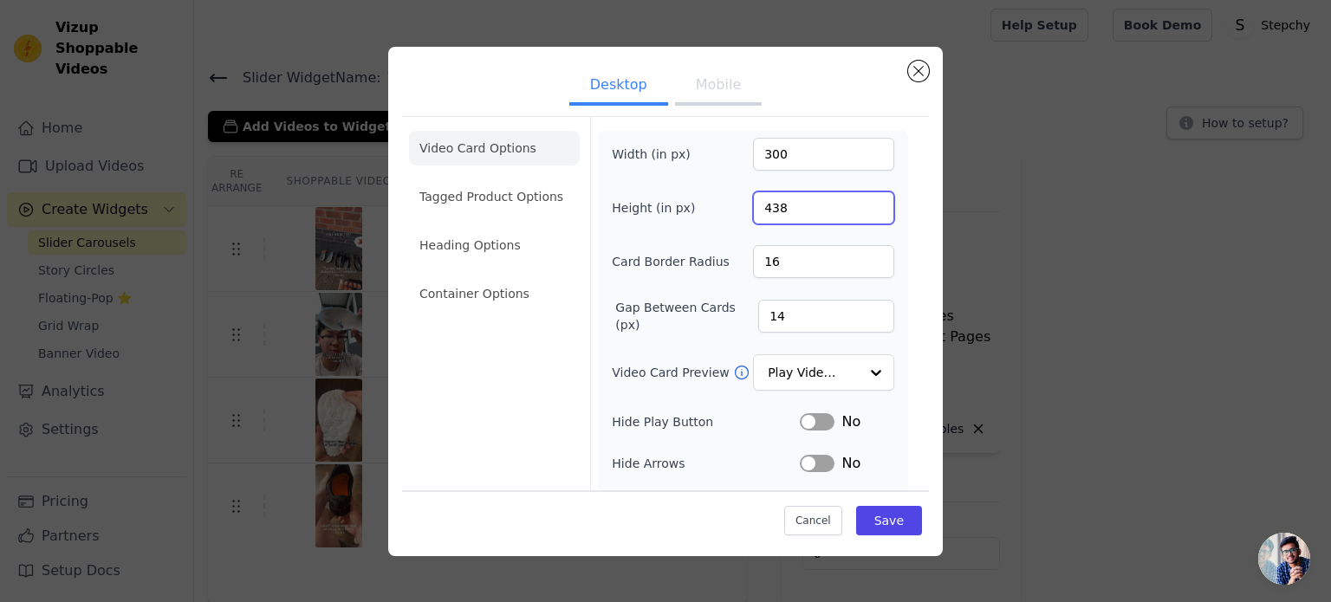
click at [863, 203] on input "438" at bounding box center [823, 208] width 141 height 33
click at [863, 203] on input "439" at bounding box center [823, 208] width 141 height 33
click at [863, 203] on input "440" at bounding box center [823, 208] width 141 height 33
click at [863, 203] on input "441" at bounding box center [823, 208] width 141 height 33
click at [863, 203] on input "442" at bounding box center [823, 208] width 141 height 33
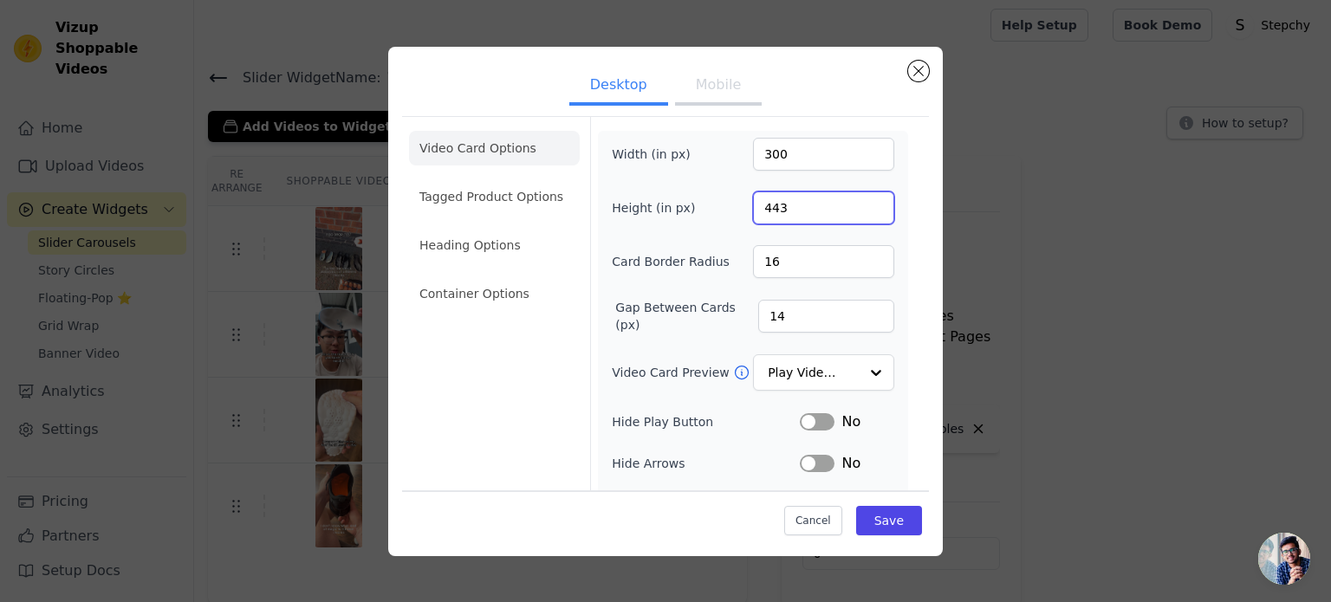
click at [863, 203] on input "443" at bounding box center [823, 208] width 141 height 33
click at [863, 203] on input "444" at bounding box center [823, 208] width 141 height 33
click at [863, 203] on input "445" at bounding box center [823, 208] width 141 height 33
click at [863, 203] on input "446" at bounding box center [823, 208] width 141 height 33
click at [863, 203] on input "447" at bounding box center [823, 208] width 141 height 33
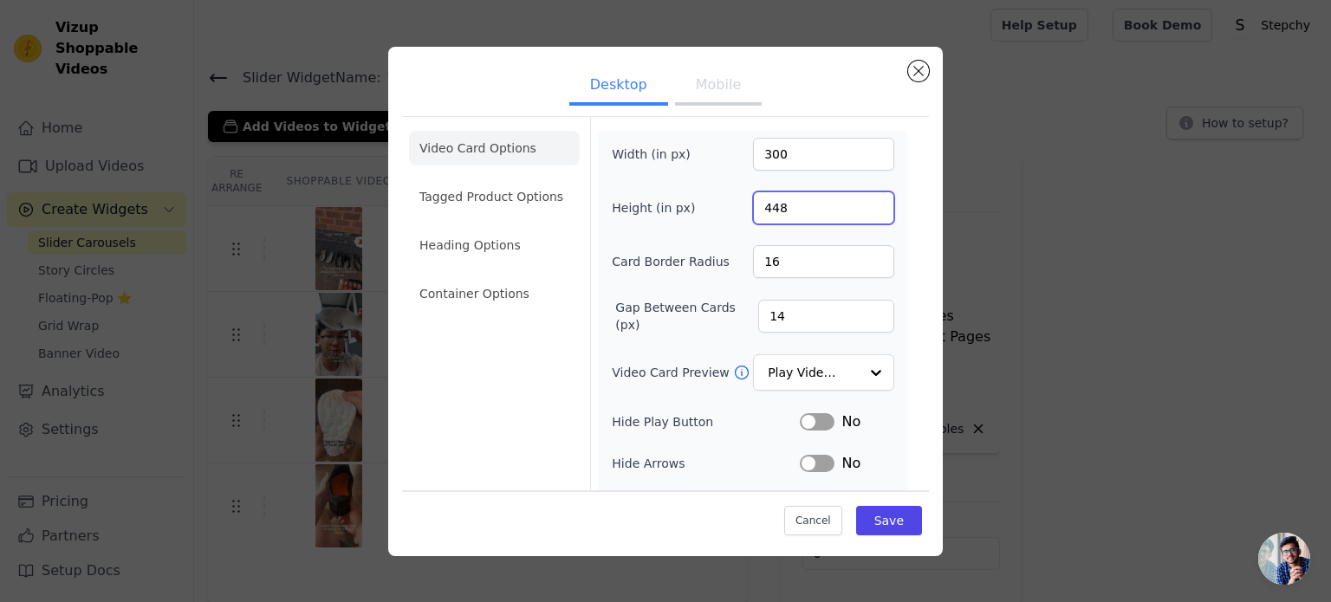
click at [863, 203] on input "448" at bounding box center [823, 208] width 141 height 33
click at [861, 203] on input "449" at bounding box center [823, 208] width 141 height 33
click at [861, 203] on input "450" at bounding box center [823, 208] width 141 height 33
click at [861, 203] on input "451" at bounding box center [823, 208] width 141 height 33
click at [861, 203] on input "452" at bounding box center [823, 208] width 141 height 33
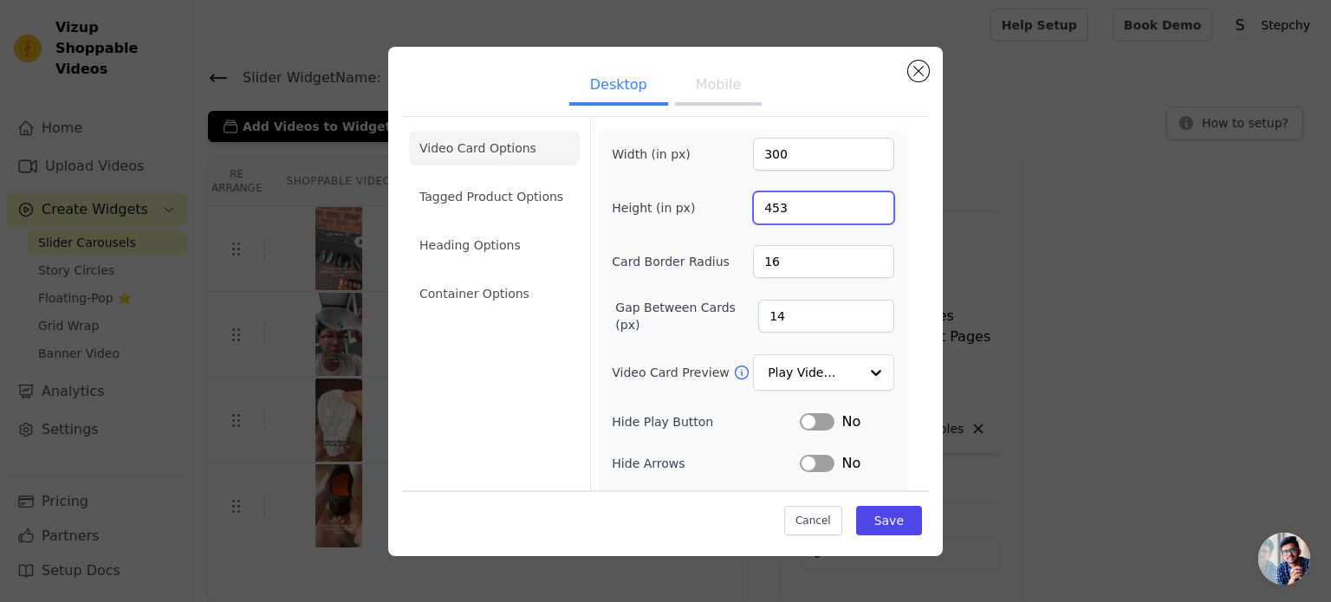
click at [861, 203] on input "453" at bounding box center [823, 208] width 141 height 33
click at [861, 203] on input "454" at bounding box center [823, 208] width 141 height 33
type input "455"
click at [861, 203] on input "455" at bounding box center [823, 208] width 141 height 33
click at [873, 513] on button "Save" at bounding box center [889, 520] width 66 height 29
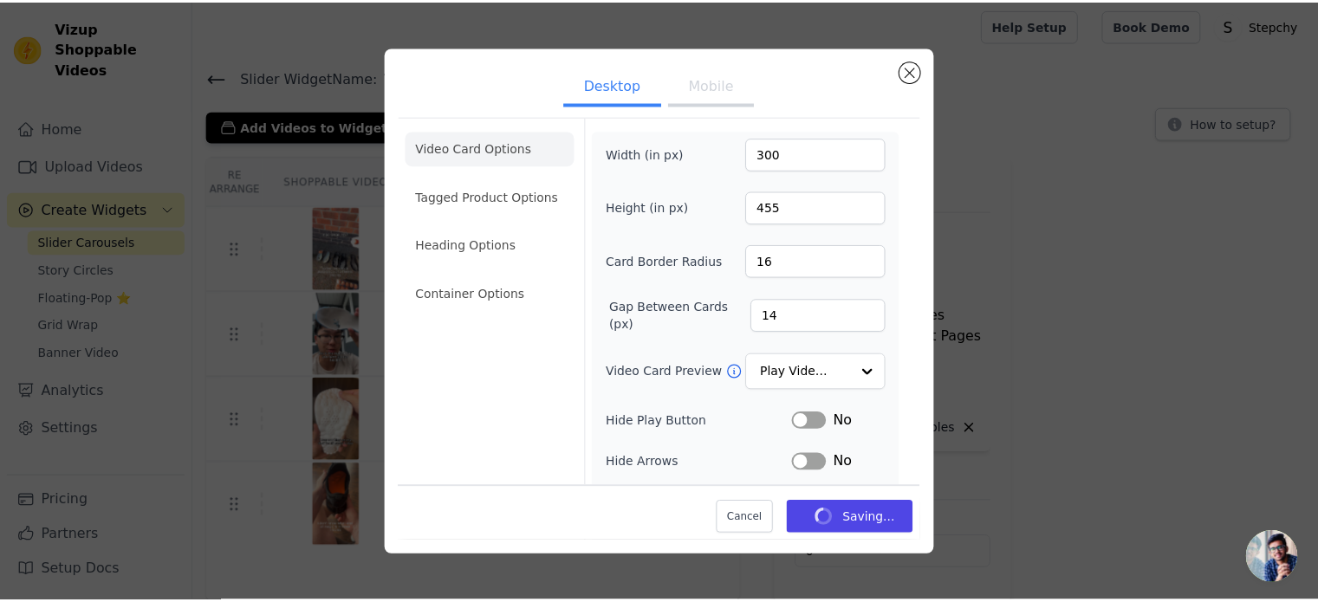
scroll to position [3, 0]
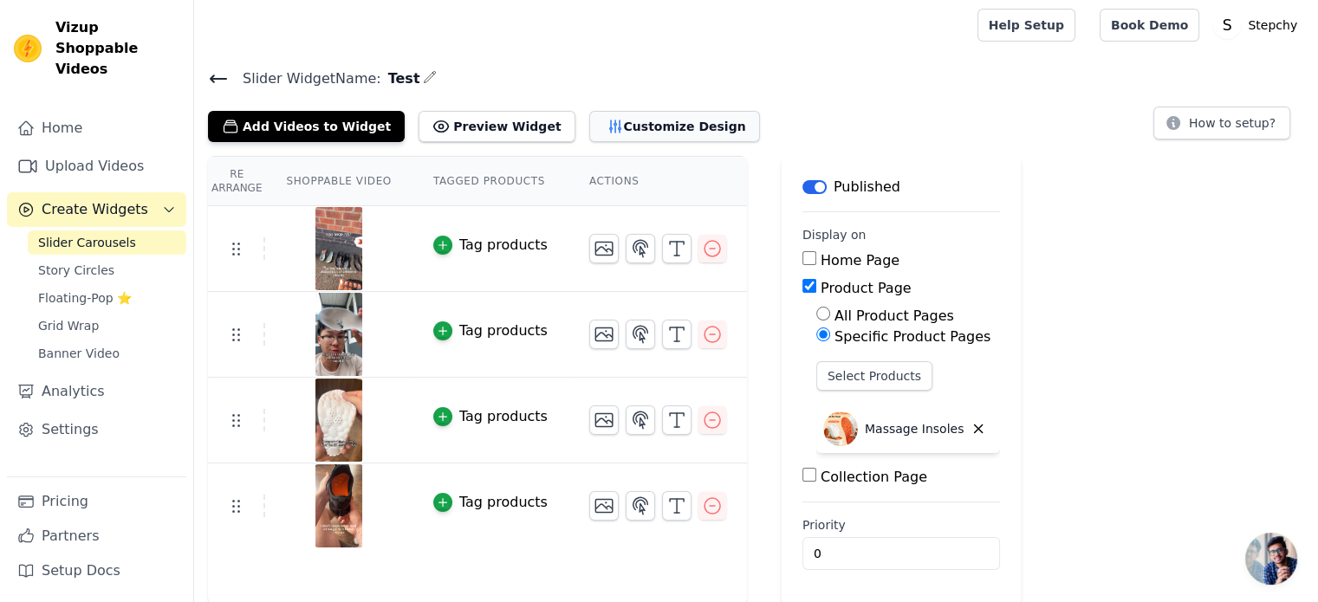
click at [634, 130] on button "Customize Design" at bounding box center [674, 126] width 171 height 31
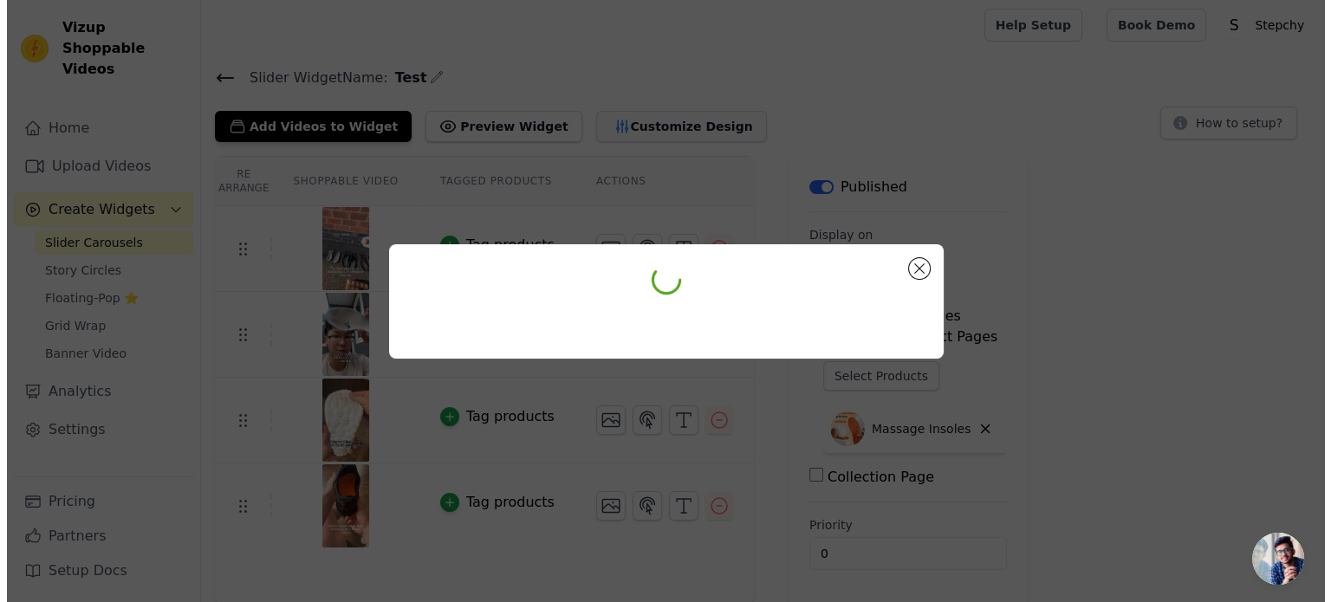
scroll to position [0, 0]
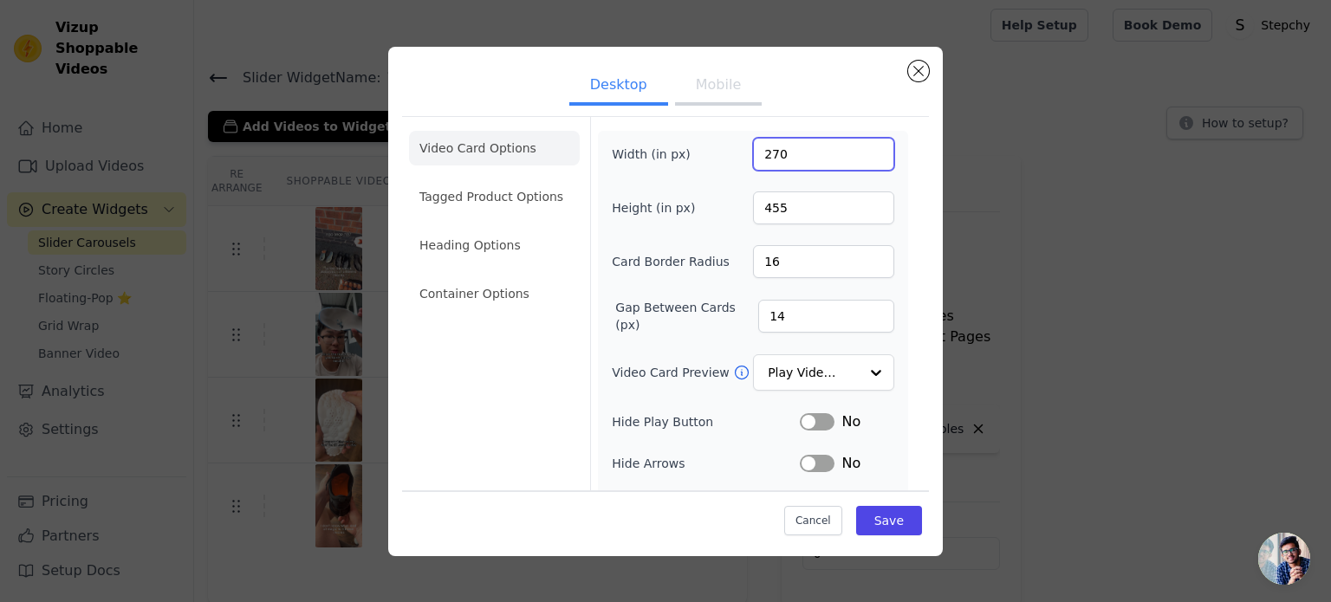
click at [863, 159] on input "270" at bounding box center [823, 154] width 141 height 33
click at [863, 159] on input "259" at bounding box center [823, 154] width 141 height 33
click at [863, 159] on input "258" at bounding box center [823, 154] width 141 height 33
click at [863, 159] on input "257" at bounding box center [823, 154] width 141 height 33
click at [863, 159] on input "256" at bounding box center [823, 154] width 141 height 33
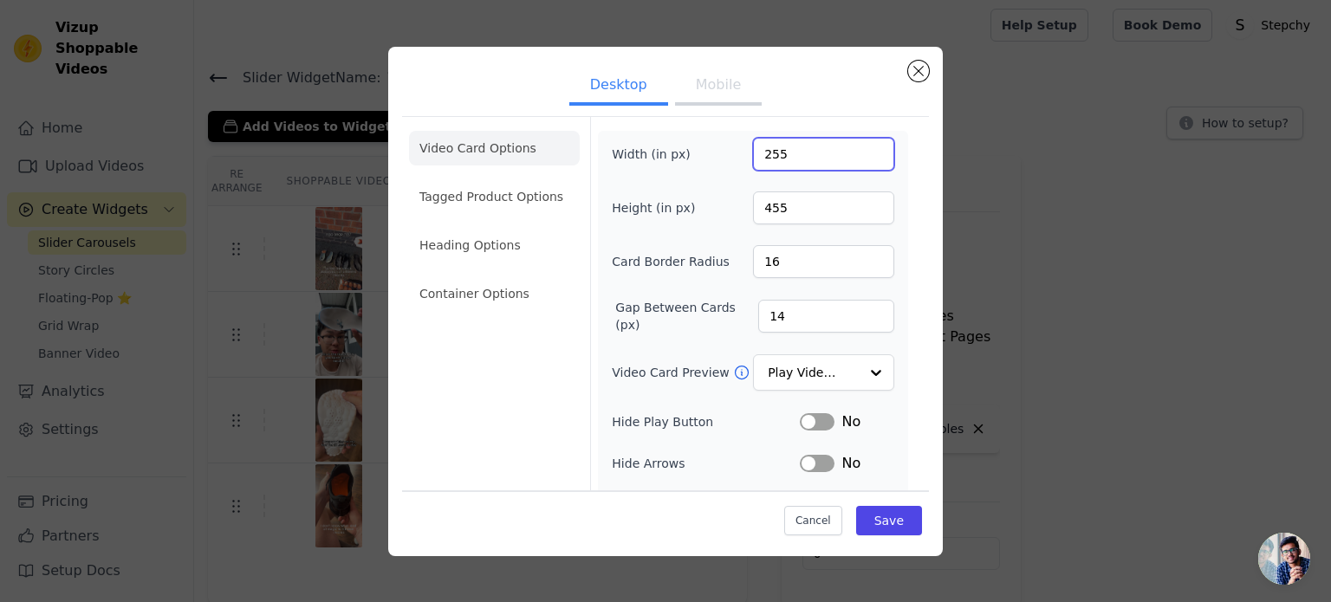
click at [863, 159] on input "255" at bounding box center [823, 154] width 141 height 33
click at [863, 159] on input "243" at bounding box center [823, 154] width 141 height 33
click at [863, 159] on input "232" at bounding box center [823, 154] width 141 height 33
click at [863, 159] on input "223" at bounding box center [823, 154] width 141 height 33
click at [863, 159] on input "212" at bounding box center [823, 154] width 141 height 33
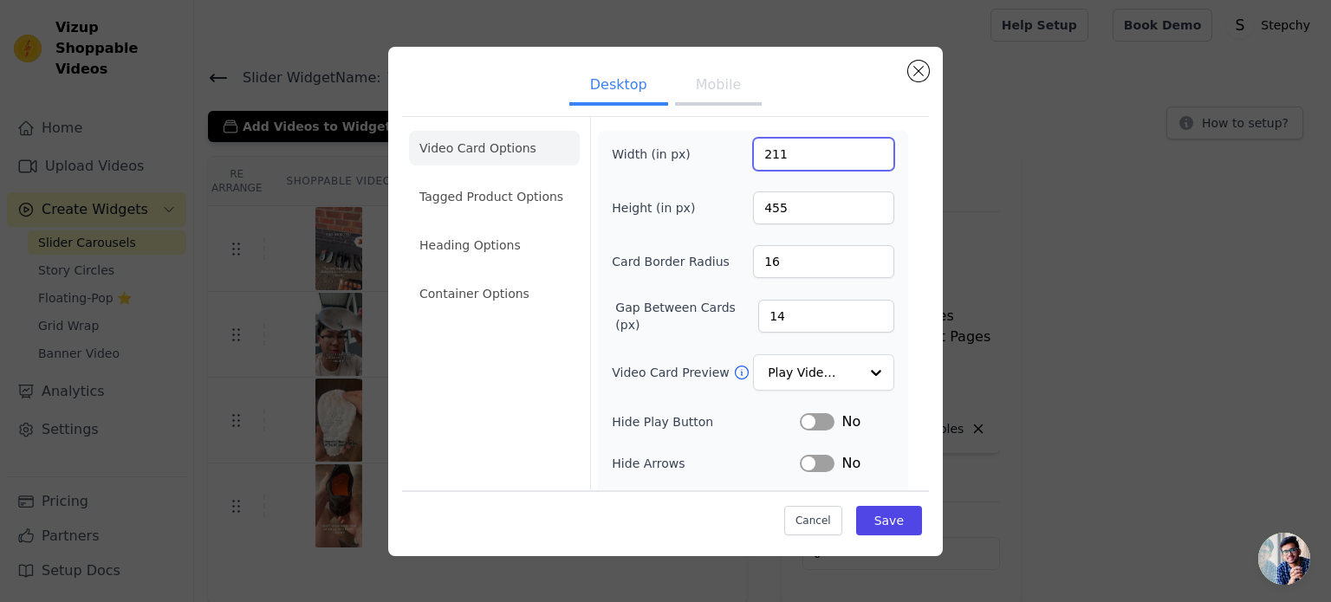
click at [863, 159] on input "211" at bounding box center [823, 154] width 141 height 33
click at [863, 159] on input "210" at bounding box center [823, 154] width 141 height 33
click at [863, 159] on input "209" at bounding box center [823, 154] width 141 height 33
click at [863, 159] on input "208" at bounding box center [823, 154] width 141 height 33
click at [863, 159] on input "207" at bounding box center [823, 154] width 141 height 33
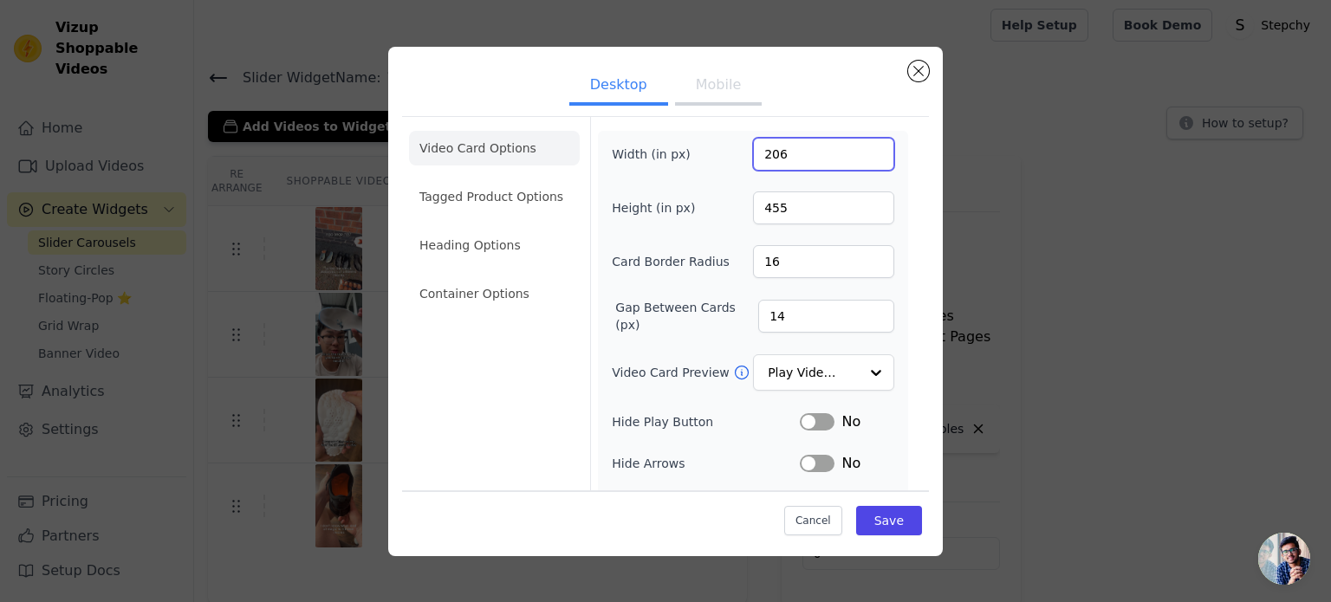
click at [863, 159] on input "206" at bounding box center [823, 154] width 141 height 33
click at [863, 159] on input "205" at bounding box center [823, 154] width 141 height 33
click at [863, 159] on input "204" at bounding box center [823, 154] width 141 height 33
click at [863, 159] on input "203" at bounding box center [823, 154] width 141 height 33
click at [863, 159] on input "202" at bounding box center [823, 154] width 141 height 33
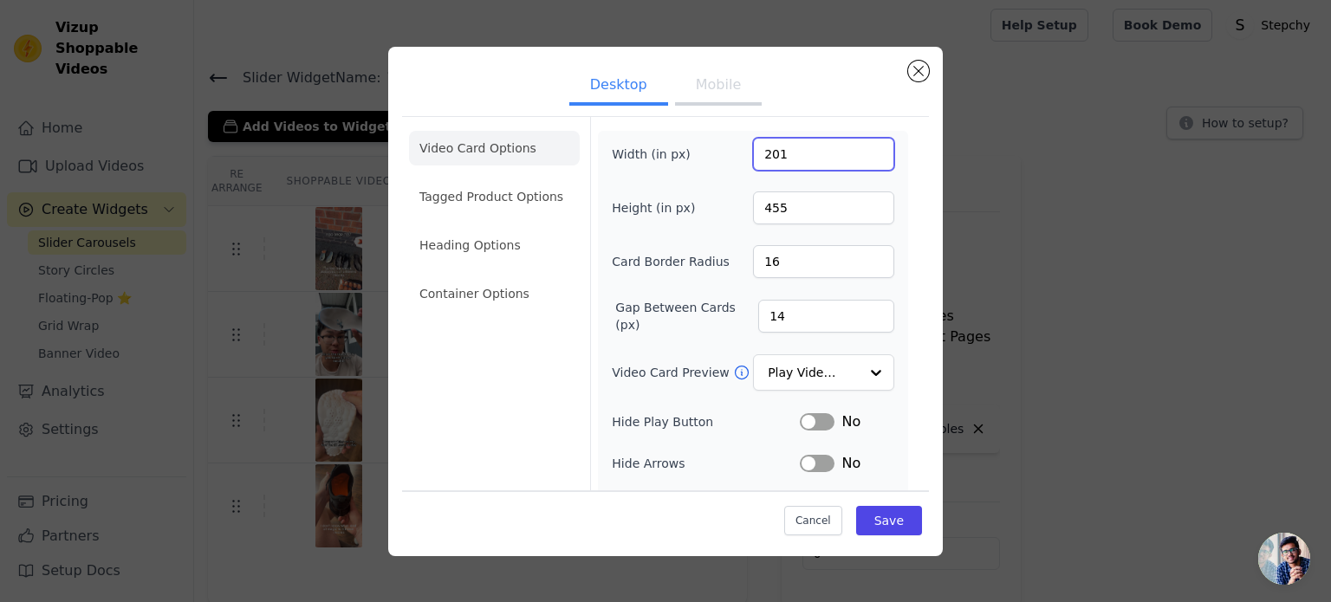
click at [863, 159] on input "201" at bounding box center [823, 154] width 141 height 33
click at [863, 159] on input "200" at bounding box center [823, 154] width 141 height 33
click at [861, 147] on input "201" at bounding box center [823, 154] width 141 height 33
click at [861, 147] on input "202" at bounding box center [823, 154] width 141 height 33
click at [861, 147] on input "203" at bounding box center [823, 154] width 141 height 33
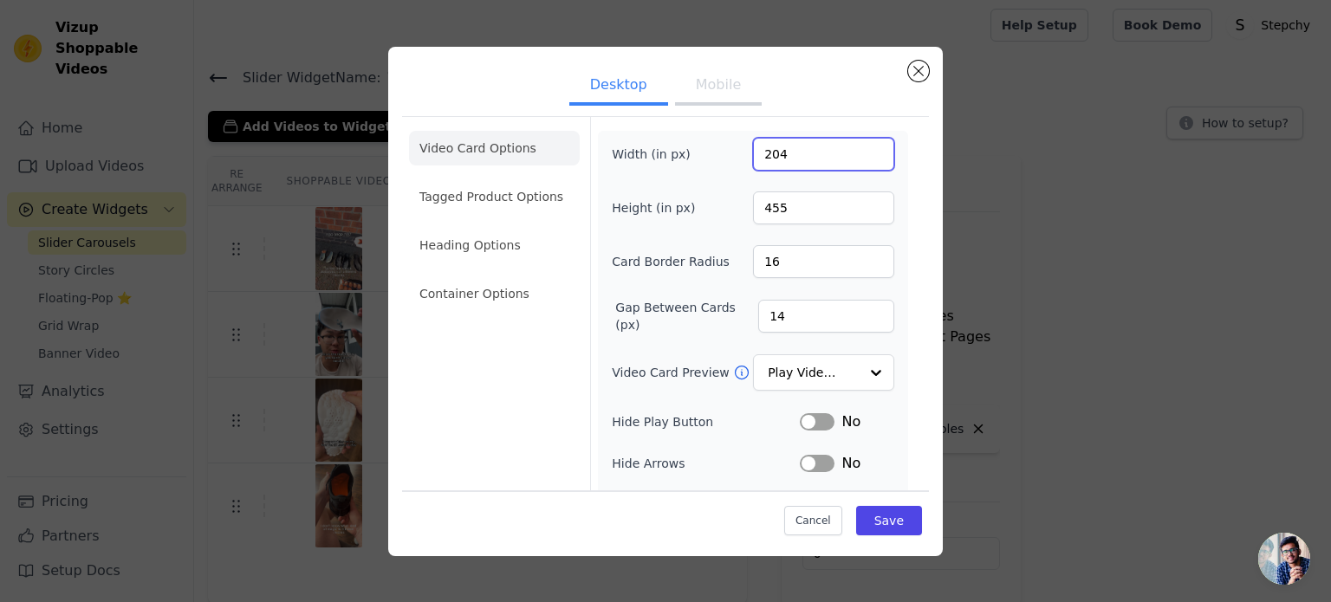
click at [861, 147] on input "204" at bounding box center [823, 154] width 141 height 33
click at [861, 147] on input "205" at bounding box center [823, 154] width 141 height 33
click at [861, 147] on input "222" at bounding box center [823, 154] width 141 height 33
click at [861, 147] on input "232" at bounding box center [823, 154] width 141 height 33
click at [861, 147] on input "233" at bounding box center [823, 154] width 141 height 33
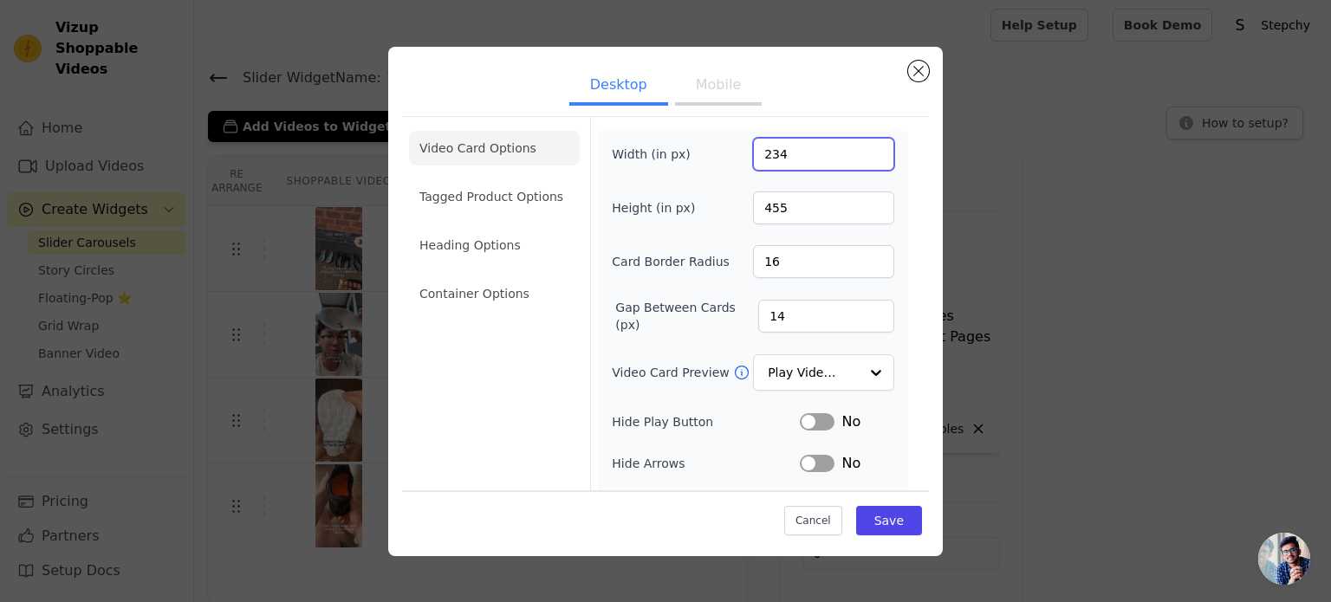
click at [861, 147] on input "234" at bounding box center [823, 154] width 141 height 33
click at [861, 147] on input "242" at bounding box center [823, 154] width 141 height 33
click at [861, 147] on input "243" at bounding box center [823, 154] width 141 height 33
click at [861, 147] on input "244" at bounding box center [823, 154] width 141 height 33
click at [861, 147] on input "245" at bounding box center [823, 154] width 141 height 33
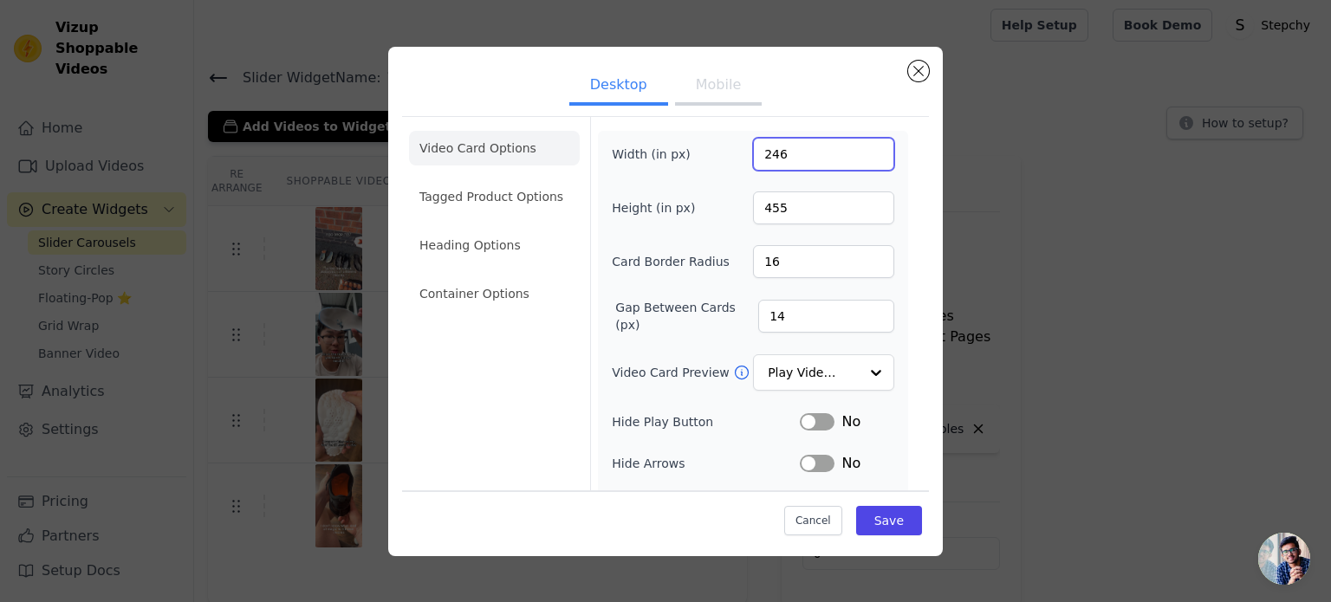
click at [861, 147] on input "246" at bounding box center [823, 154] width 141 height 33
click at [861, 147] on input "247" at bounding box center [823, 154] width 141 height 33
click at [861, 147] on input "248" at bounding box center [823, 154] width 141 height 33
click at [861, 147] on input "249" at bounding box center [823, 154] width 141 height 33
type input "250"
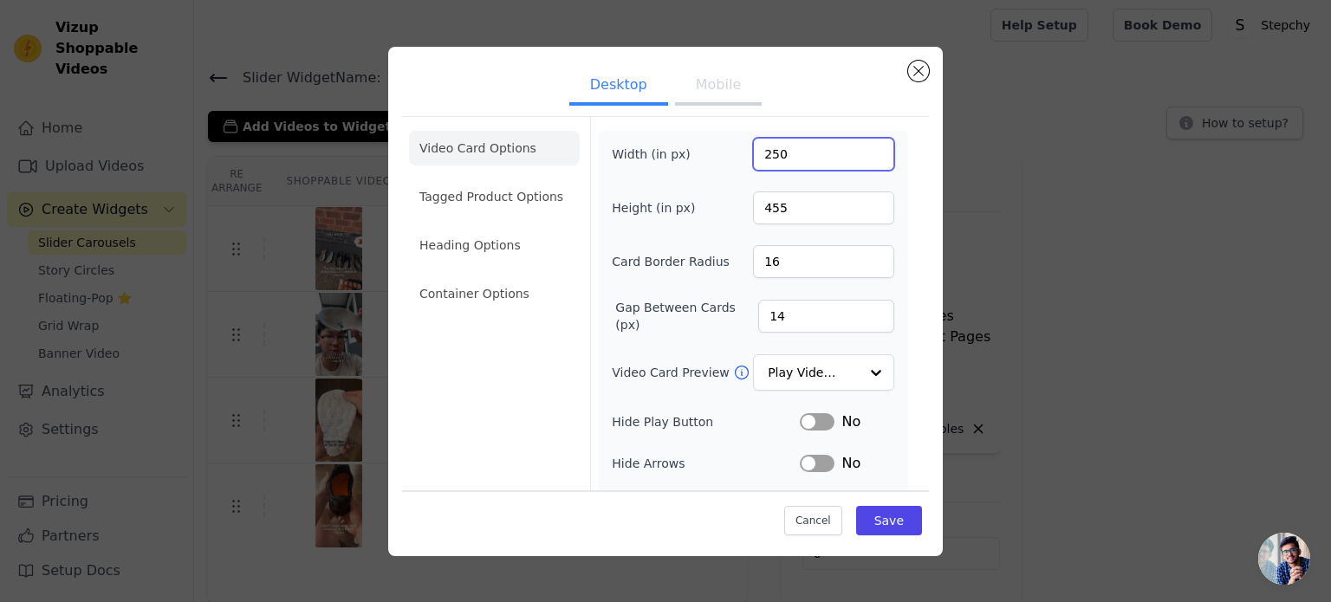
click at [861, 147] on input "250" at bounding box center [823, 154] width 141 height 33
click at [863, 211] on input "373" at bounding box center [823, 208] width 141 height 33
click at [863, 211] on input "364" at bounding box center [823, 208] width 141 height 33
click at [863, 211] on input "363" at bounding box center [823, 208] width 141 height 33
click at [863, 211] on input "354" at bounding box center [823, 208] width 141 height 33
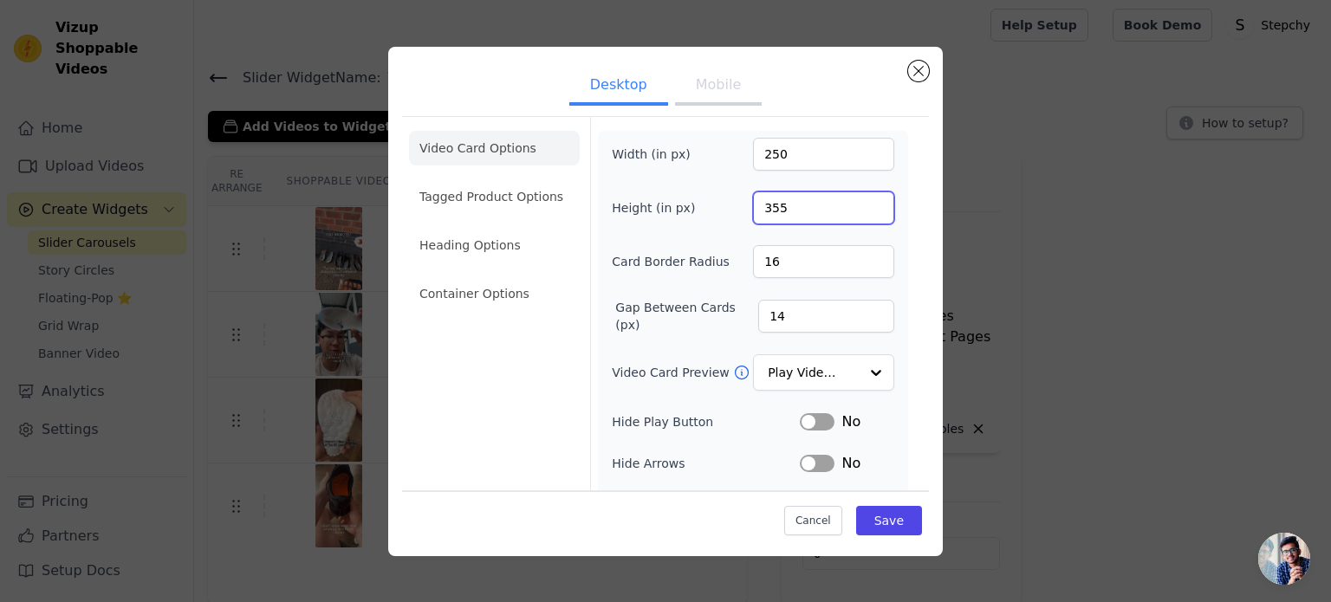
type input "355"
click at [863, 200] on input "355" at bounding box center [823, 208] width 141 height 33
click at [867, 519] on button "Save" at bounding box center [889, 520] width 66 height 29
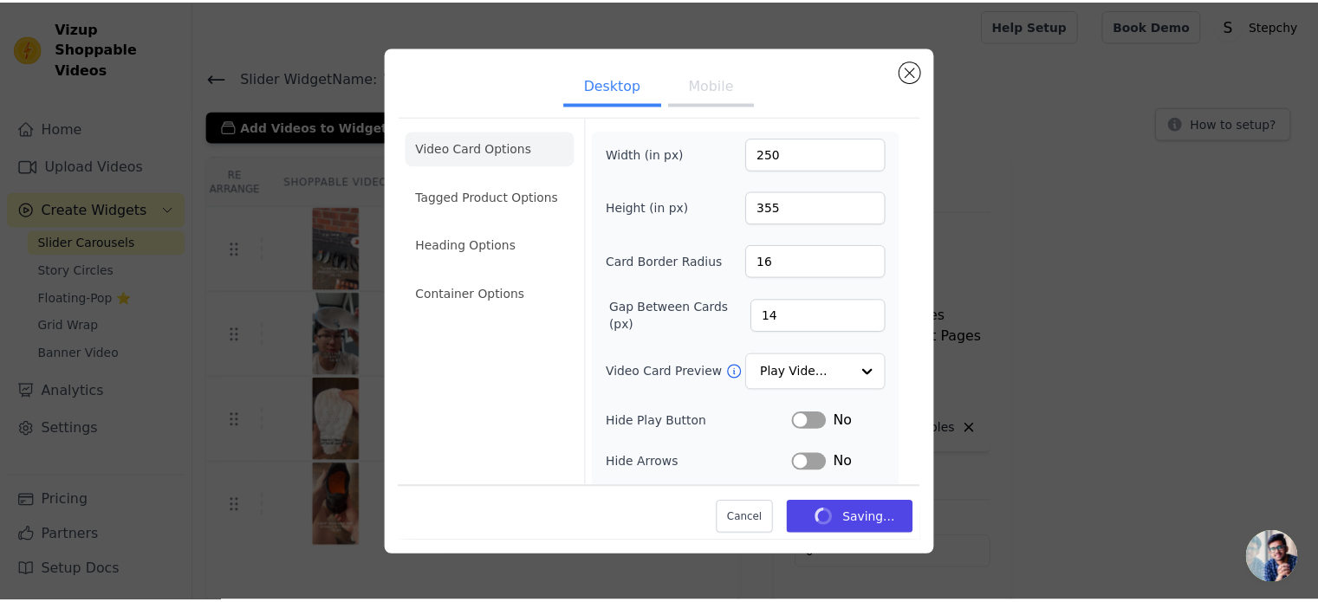
scroll to position [3, 0]
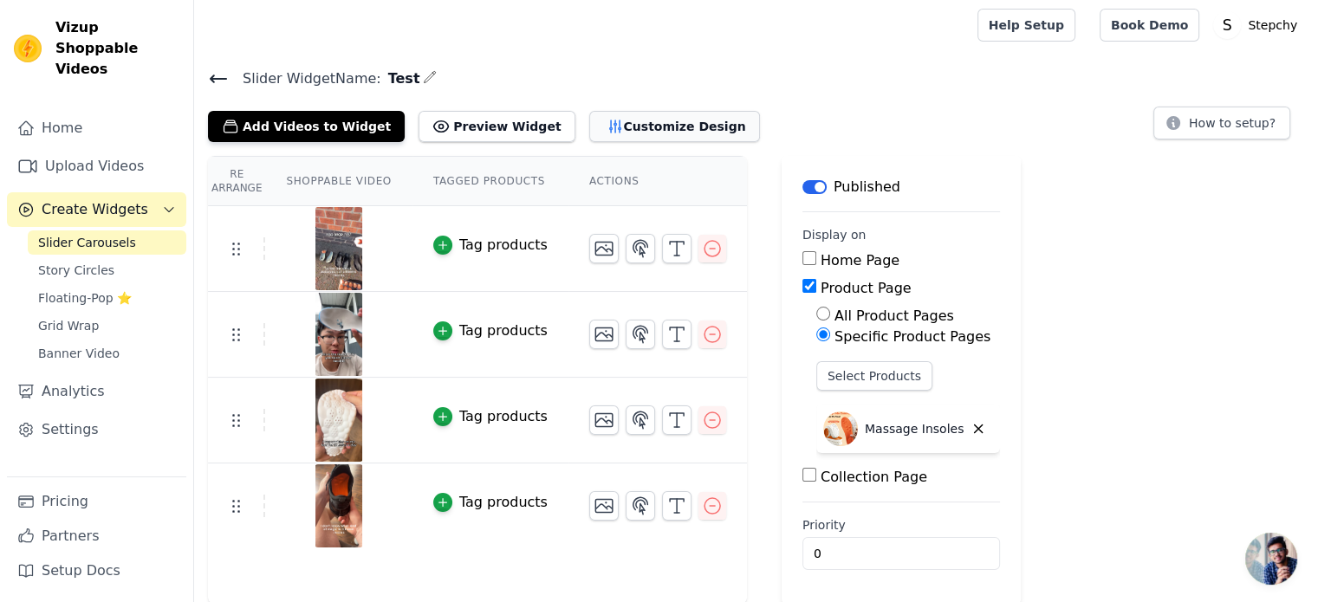
click at [644, 119] on button "Customize Design" at bounding box center [674, 126] width 171 height 31
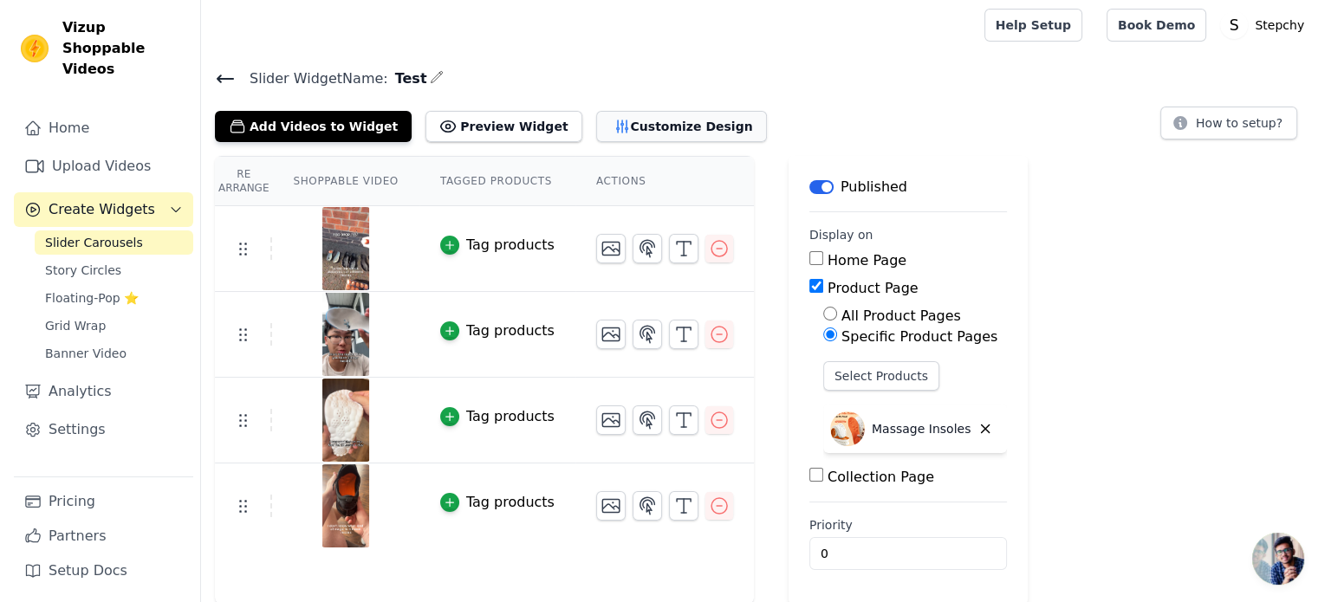
scroll to position [0, 0]
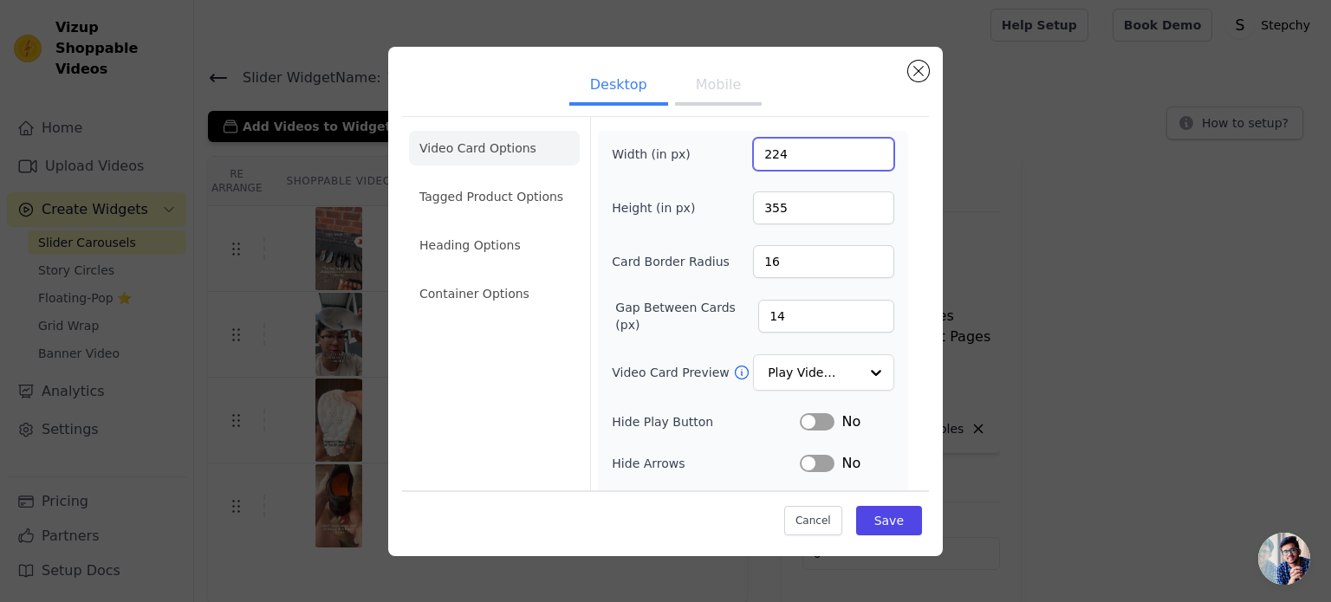
click at [863, 159] on input "224" at bounding box center [823, 154] width 141 height 33
click at [863, 159] on input "215" at bounding box center [823, 154] width 141 height 33
click at [863, 159] on input "214" at bounding box center [823, 154] width 141 height 33
click at [864, 159] on input "213" at bounding box center [823, 154] width 141 height 33
click at [864, 159] on input "212" at bounding box center [823, 154] width 141 height 33
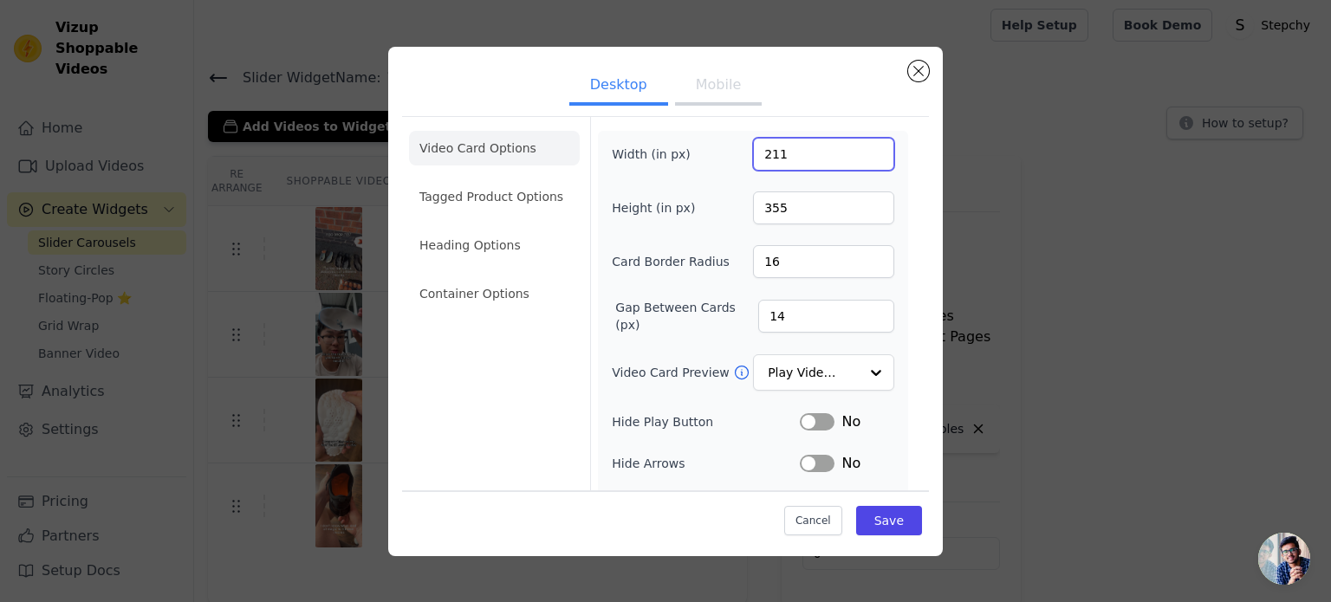
click at [864, 159] on input "211" at bounding box center [823, 154] width 141 height 33
click at [864, 159] on input "210" at bounding box center [823, 154] width 141 height 33
click at [864, 159] on input "209" at bounding box center [823, 154] width 141 height 33
click at [864, 159] on input "208" at bounding box center [823, 154] width 141 height 33
click at [864, 159] on input "207" at bounding box center [823, 154] width 141 height 33
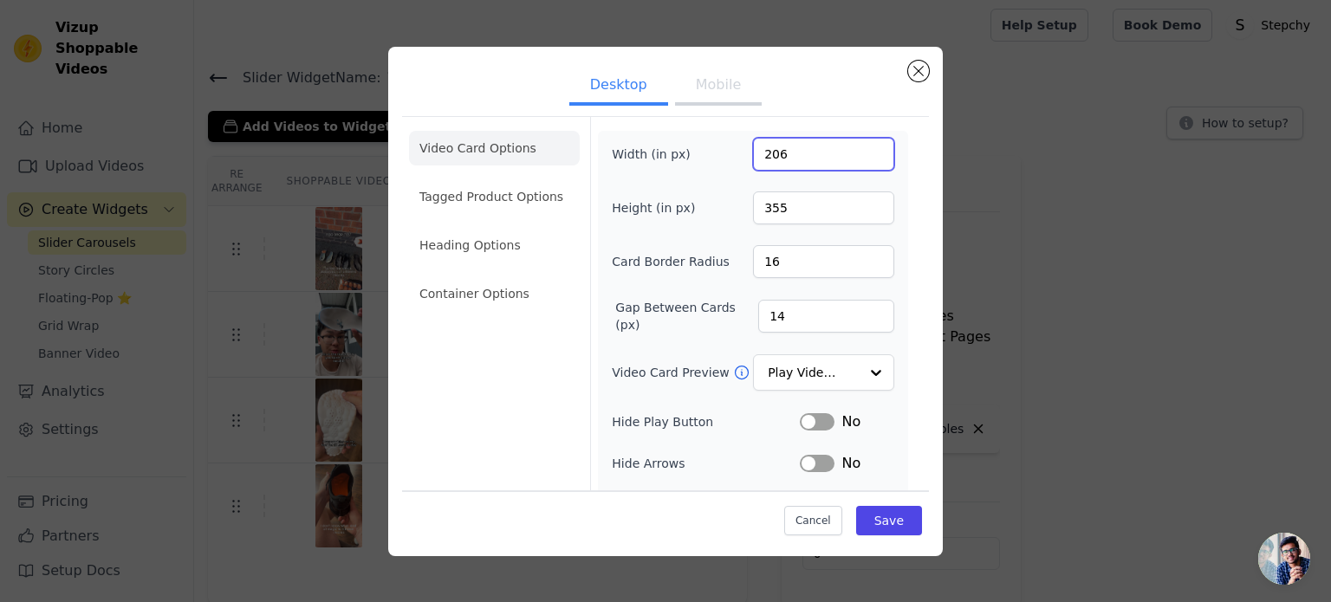
click at [864, 159] on input "206" at bounding box center [823, 154] width 141 height 33
click at [864, 159] on input "205" at bounding box center [823, 154] width 141 height 33
click at [864, 159] on input "204" at bounding box center [823, 154] width 141 height 33
click at [864, 159] on input "203" at bounding box center [823, 154] width 141 height 33
click at [864, 159] on input "202" at bounding box center [823, 154] width 141 height 33
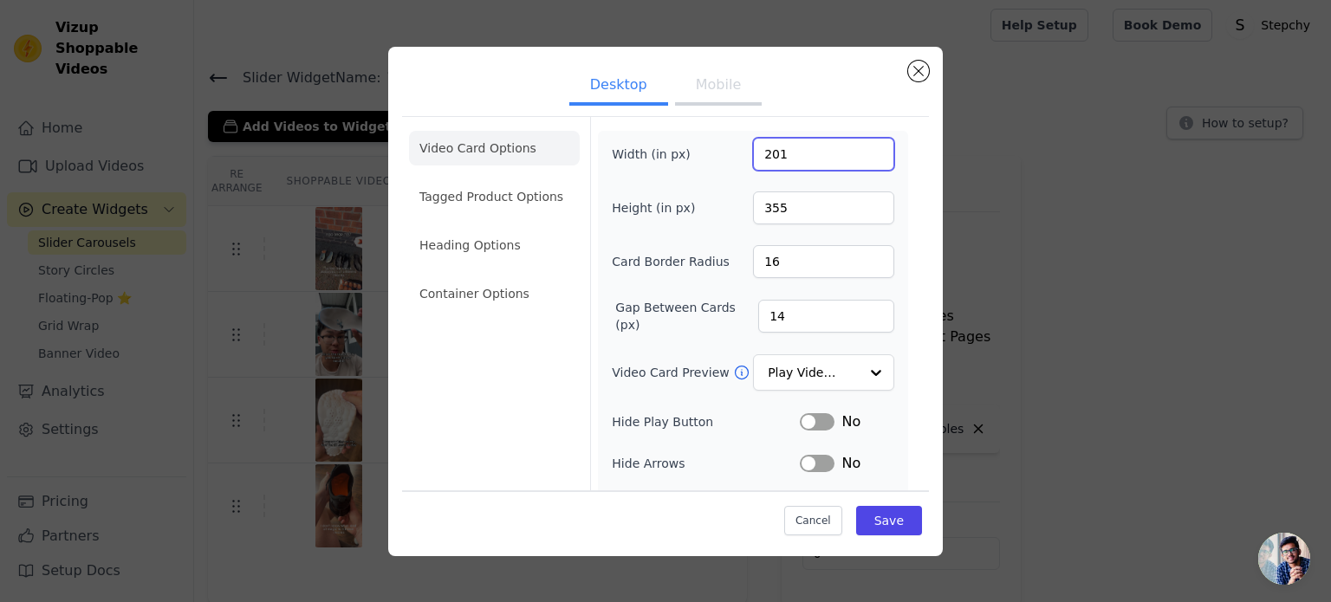
click at [864, 159] on input "201" at bounding box center [823, 154] width 141 height 33
type input "200"
click at [864, 159] on input "200" at bounding box center [823, 154] width 141 height 33
click at [889, 516] on button "Save" at bounding box center [889, 520] width 66 height 29
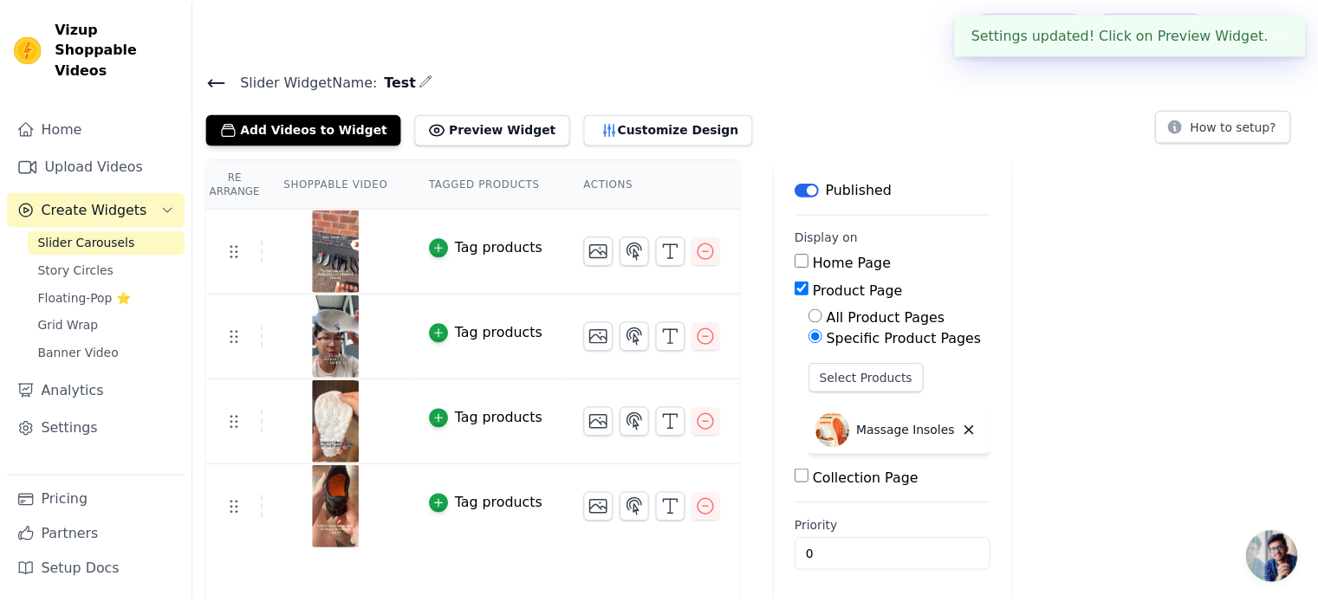
scroll to position [3, 0]
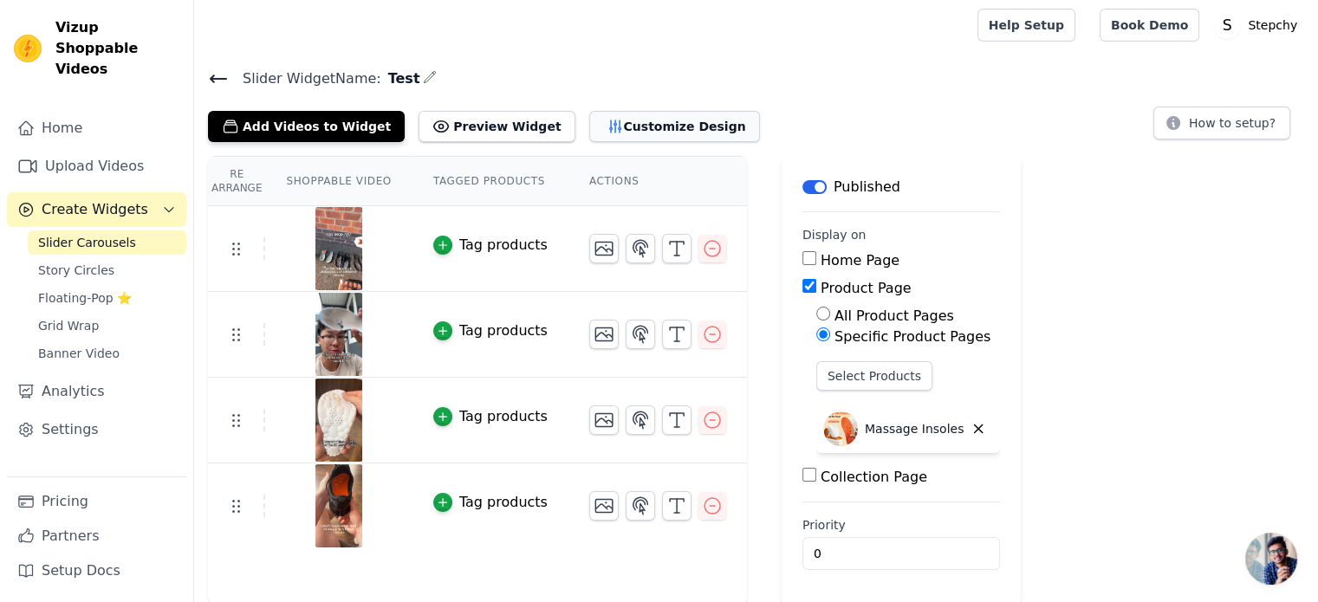
click at [676, 120] on button "Customize Design" at bounding box center [674, 126] width 171 height 31
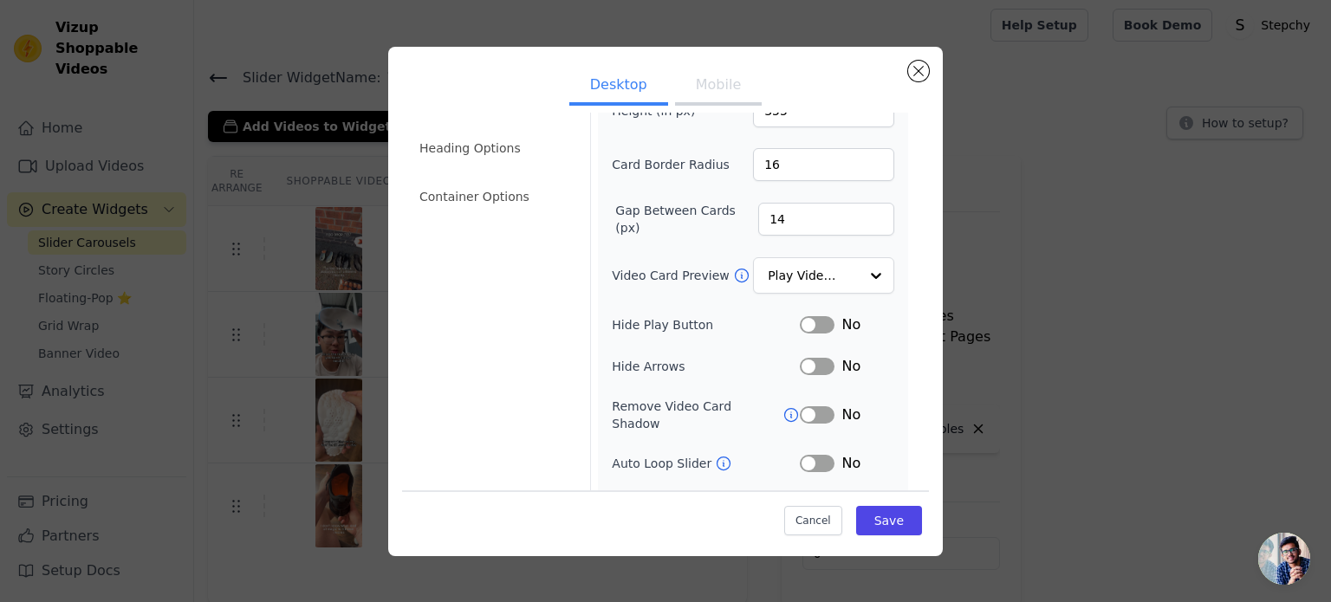
scroll to position [159, 0]
